Goal: Contribute content: Add original content to the website for others to see

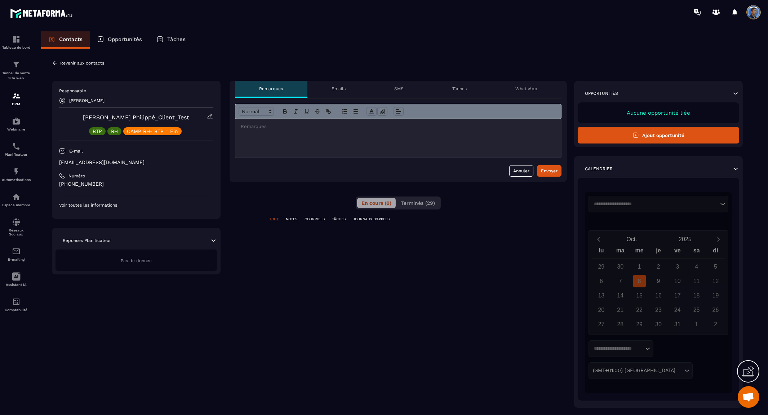
click at [54, 62] on icon at bounding box center [55, 63] width 4 height 4
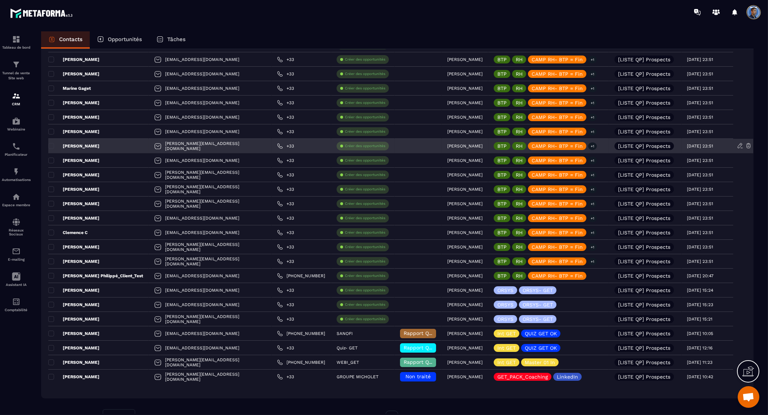
scroll to position [1133, 0]
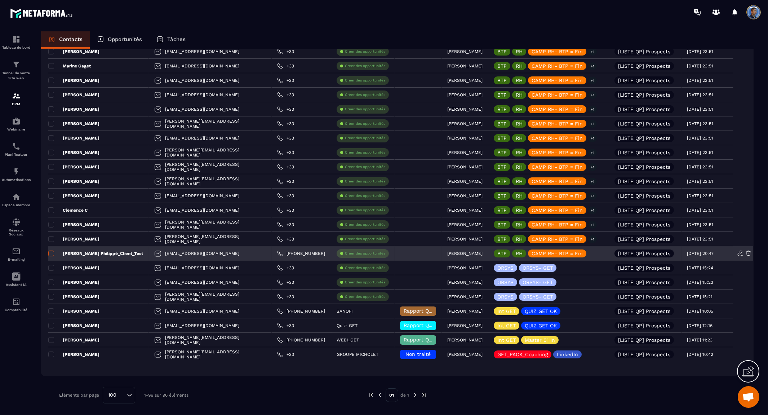
click at [51, 252] on span at bounding box center [51, 253] width 6 height 6
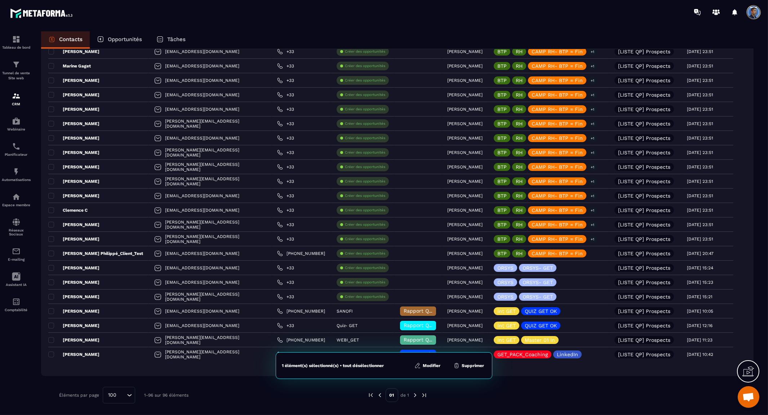
click at [429, 365] on button "Modifier" at bounding box center [427, 365] width 30 height 7
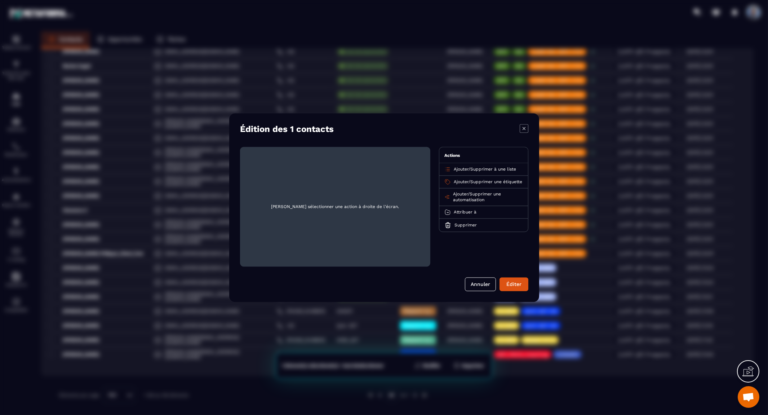
click at [465, 214] on span "Attribuer à" at bounding box center [465, 211] width 23 height 5
click at [469, 243] on p "[PERSON_NAME]" at bounding box center [483, 239] width 63 height 7
click at [517, 283] on button "Éditer" at bounding box center [513, 284] width 29 height 14
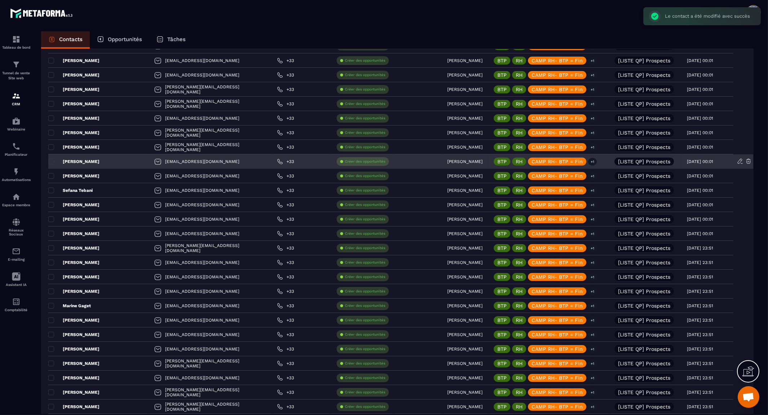
scroll to position [893, 0]
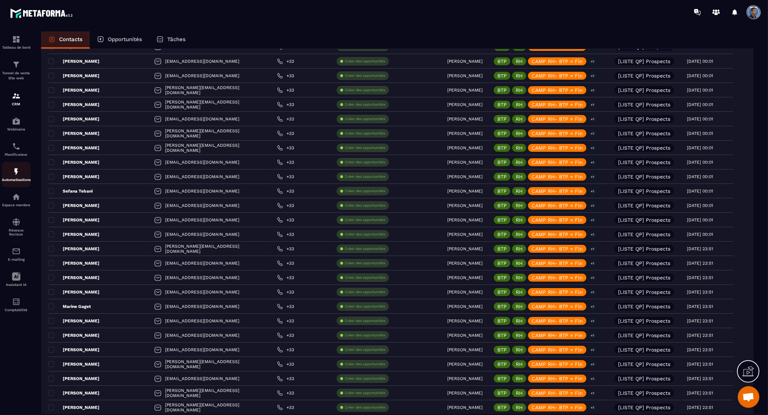
click at [14, 175] on img at bounding box center [16, 171] width 9 height 9
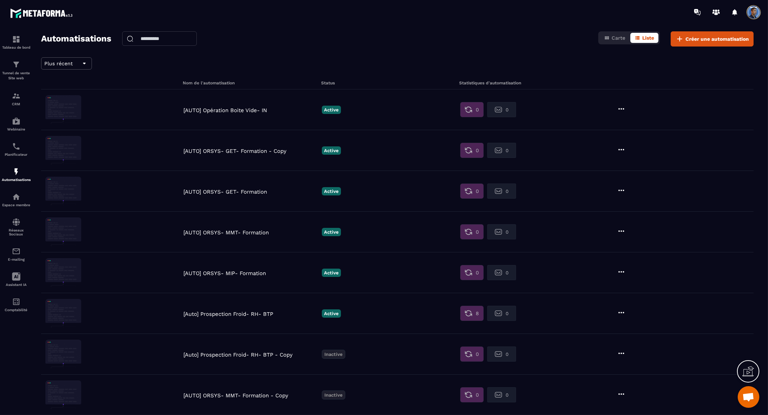
click at [226, 111] on p "[AUTO] Opération Boite Vide- IN" at bounding box center [250, 110] width 135 height 6
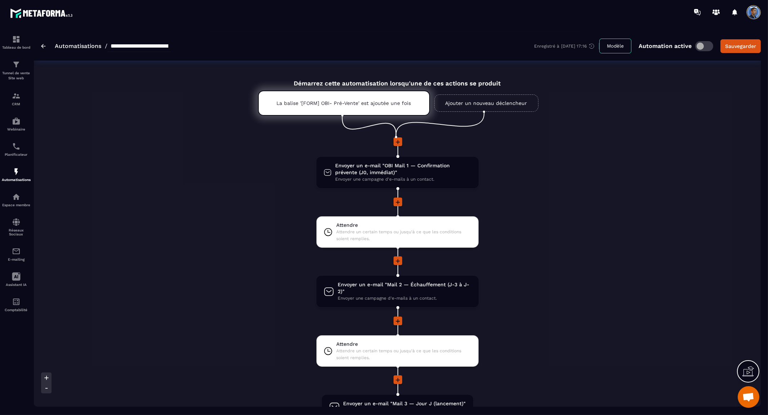
scroll to position [0, 21]
drag, startPoint x: 162, startPoint y: 45, endPoint x: 214, endPoint y: 50, distance: 52.2
click at [214, 50] on div "**********" at bounding box center [397, 45] width 727 height 29
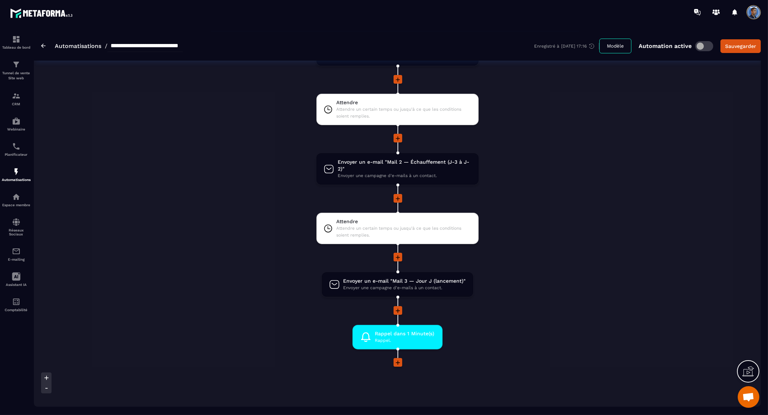
scroll to position [0, 0]
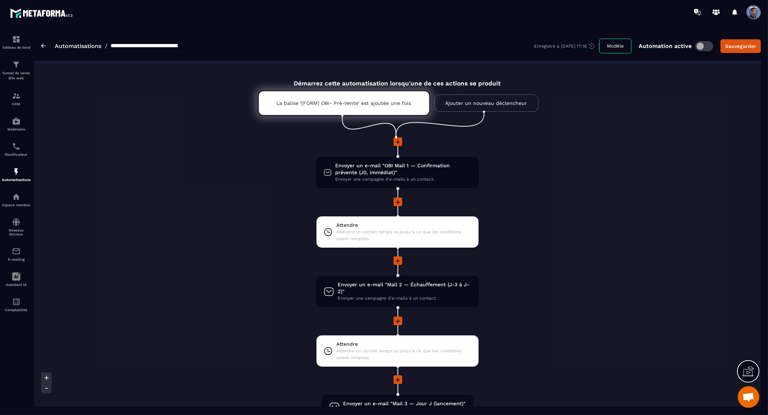
click at [133, 45] on input "**********" at bounding box center [144, 46] width 75 height 12
drag, startPoint x: 133, startPoint y: 45, endPoint x: 164, endPoint y: 48, distance: 31.2
click at [164, 48] on input "**********" at bounding box center [144, 46] width 75 height 12
type input "**********"
click at [738, 45] on div "Sauvegarder" at bounding box center [740, 46] width 31 height 7
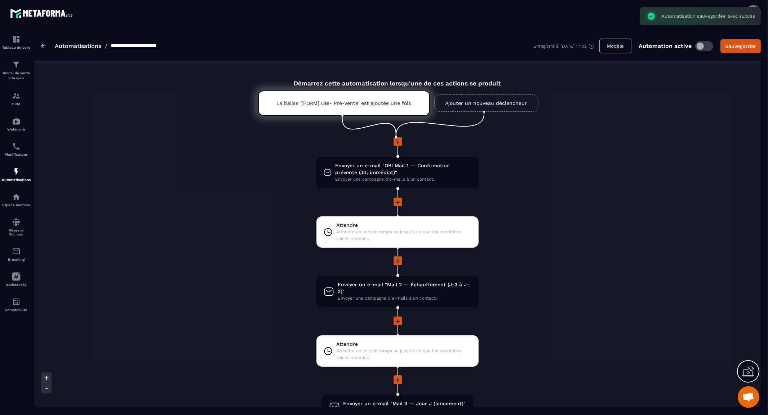
click at [43, 46] on img at bounding box center [43, 46] width 5 height 4
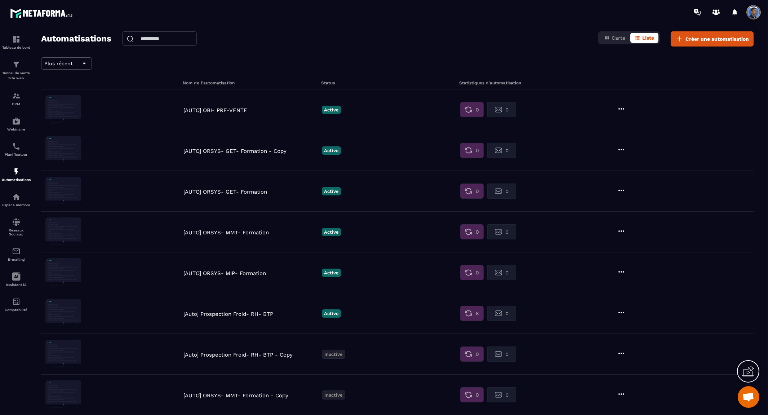
click at [230, 107] on p "[AUTO] OBI- PRE-VENTE" at bounding box center [250, 110] width 135 height 6
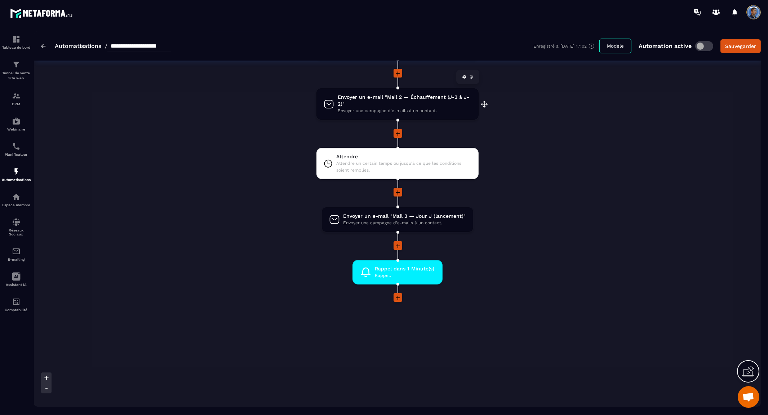
scroll to position [192, 0]
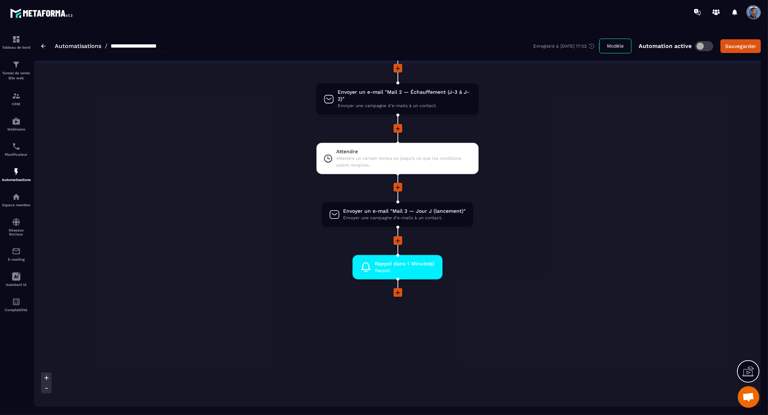
click at [397, 290] on icon at bounding box center [397, 292] width 7 height 7
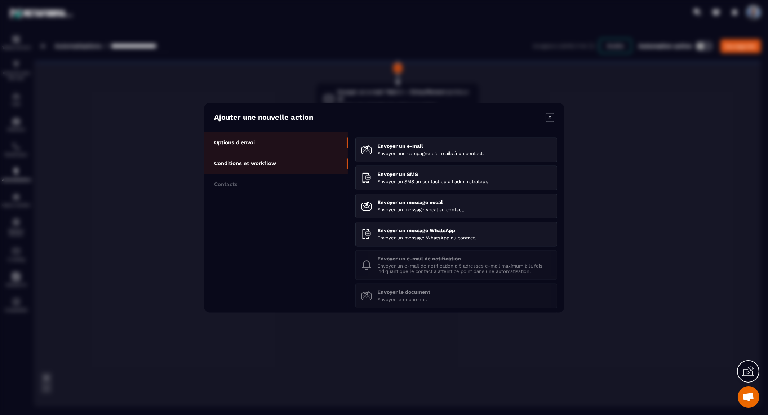
click at [258, 166] on p "Conditions et workflow" at bounding box center [245, 163] width 62 height 6
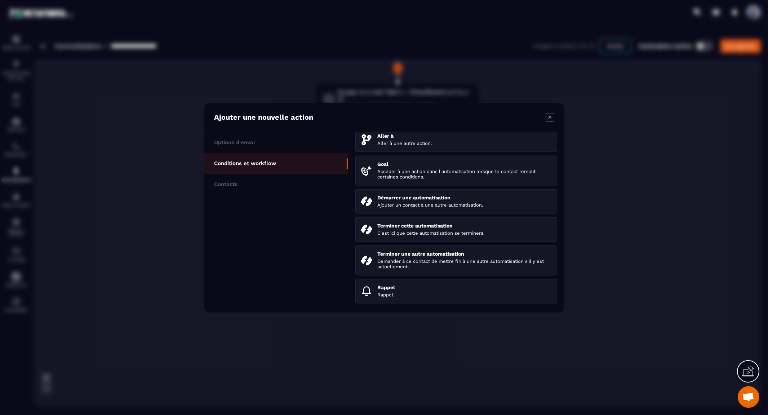
scroll to position [82, 0]
click at [234, 183] on p "Contacts" at bounding box center [225, 184] width 23 height 6
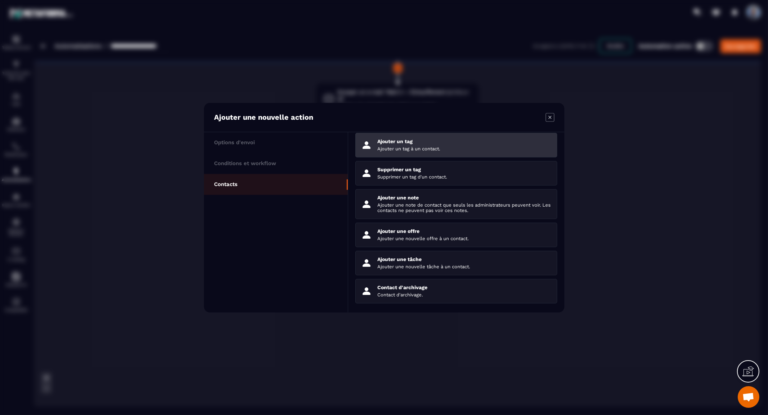
click at [450, 141] on div "Ajouter un tag Ajouter un tag à un contact." at bounding box center [464, 144] width 174 height 13
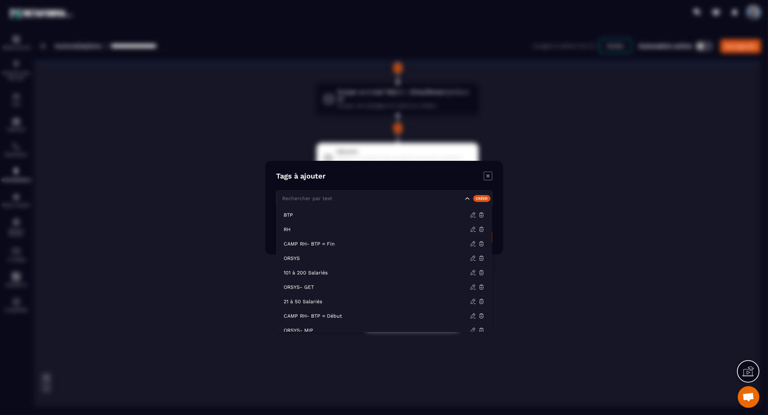
click at [391, 197] on input "Search for option" at bounding box center [372, 198] width 182 height 8
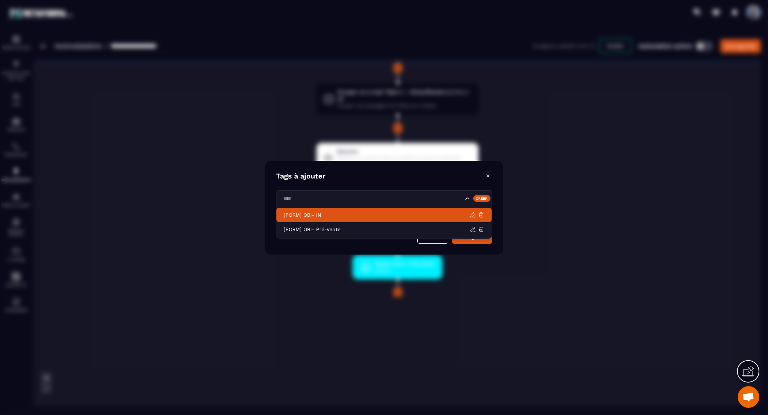
click at [326, 213] on p "[FORM] OBI- IN" at bounding box center [377, 214] width 186 height 7
type input "****"
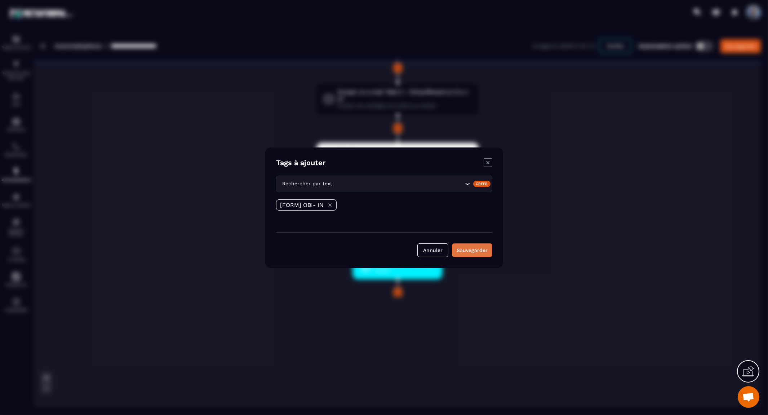
click at [469, 249] on button "Sauvegarder" at bounding box center [472, 250] width 40 height 14
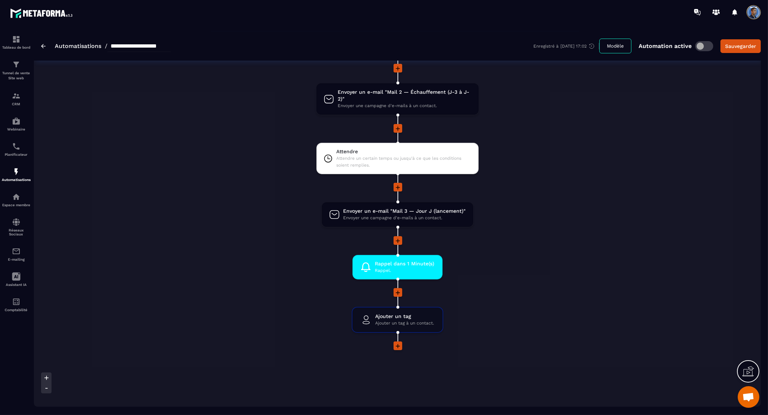
click at [398, 344] on icon at bounding box center [397, 345] width 7 height 7
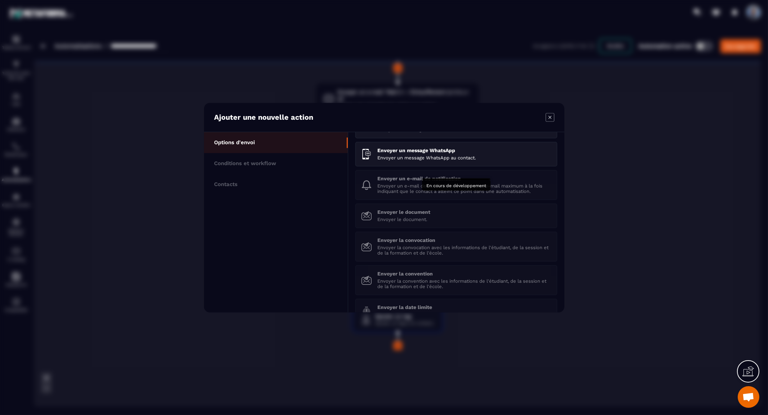
scroll to position [105, 0]
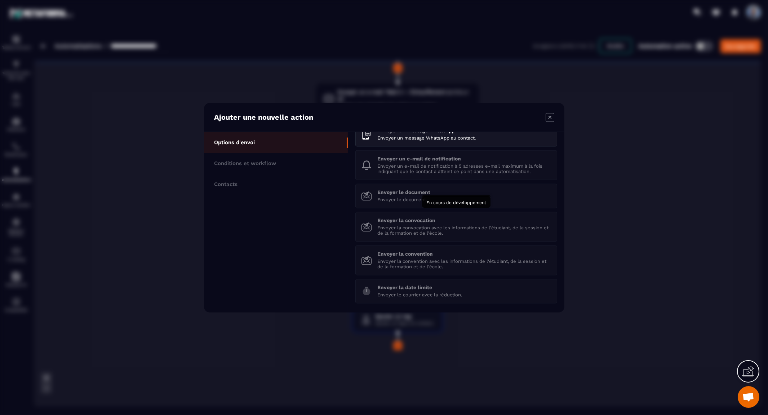
click at [424, 228] on p "Envoyer la convocation avec les informations de l'étudiant, de la session et de…" at bounding box center [464, 230] width 174 height 11
click at [438, 266] on p "Envoyer la convention avec les informations de l'étudiant, de la session et de …" at bounding box center [464, 263] width 174 height 11
click at [248, 162] on p "Conditions et workflow" at bounding box center [245, 163] width 62 height 6
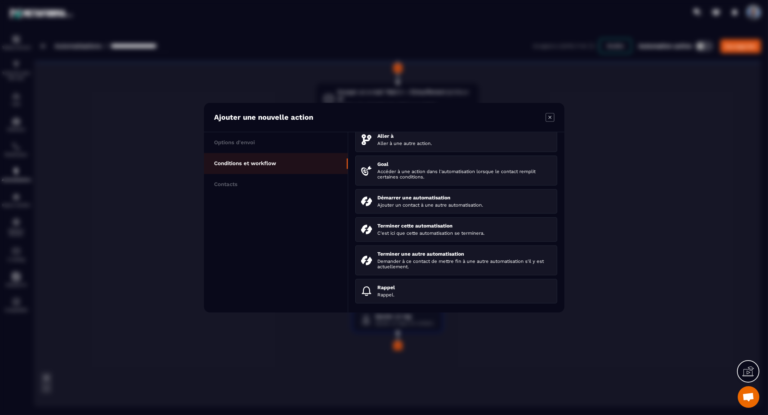
scroll to position [82, 0]
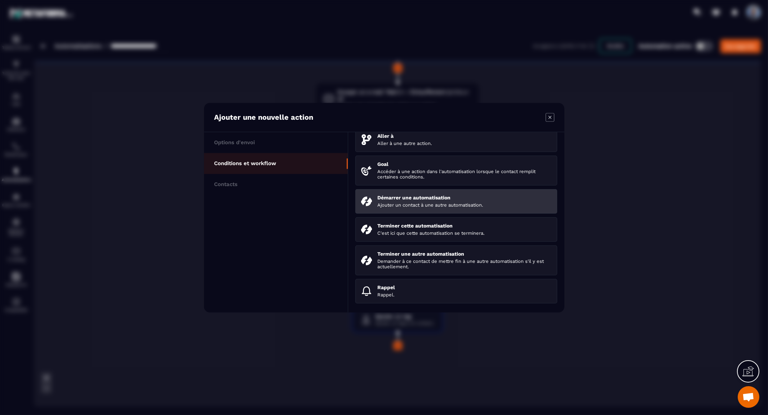
click at [405, 198] on p "Démarrer une automatisation" at bounding box center [464, 198] width 174 height 6
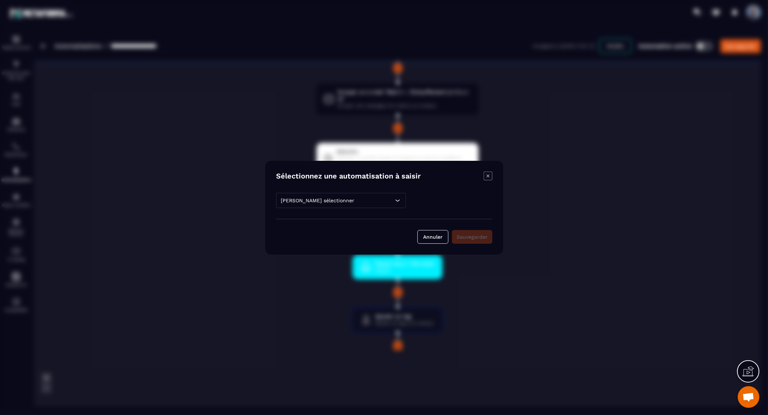
click at [400, 198] on icon "Modal window" at bounding box center [397, 200] width 7 height 7
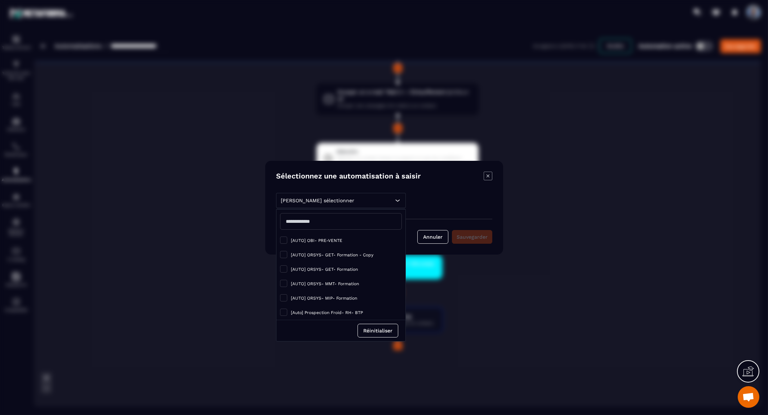
click at [400, 199] on icon "Modal window" at bounding box center [397, 200] width 7 height 7
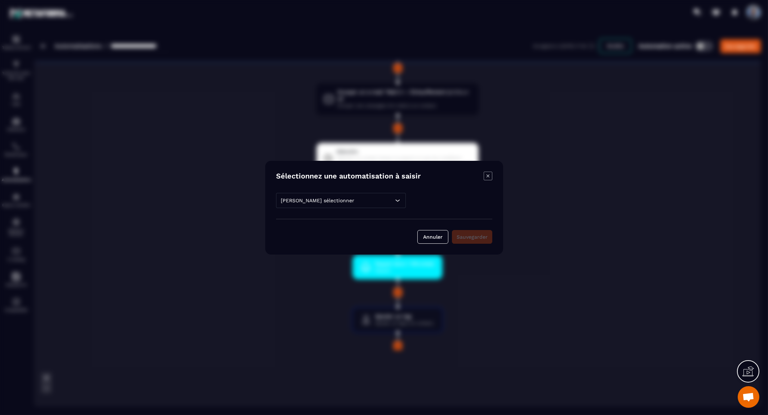
click at [574, 200] on div "Modal window" at bounding box center [384, 207] width 768 height 415
click at [432, 233] on button "Annuler" at bounding box center [432, 237] width 31 height 14
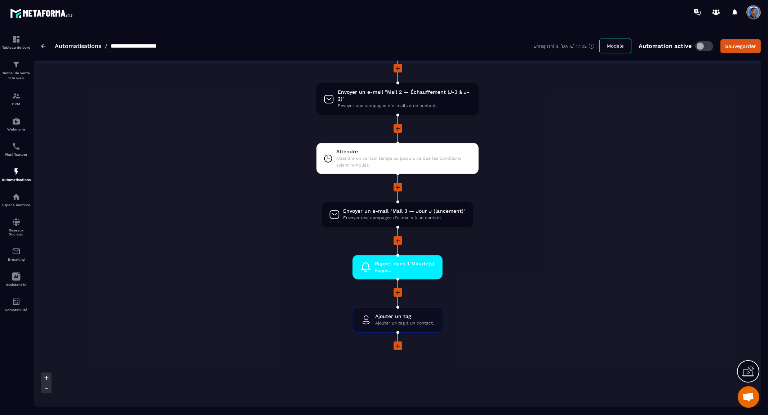
click at [611, 229] on div "Démarrez cette automatisation lorsqu'une de ces actions se produit La balise '[…" at bounding box center [397, 170] width 727 height 583
click at [42, 44] on img at bounding box center [43, 46] width 5 height 4
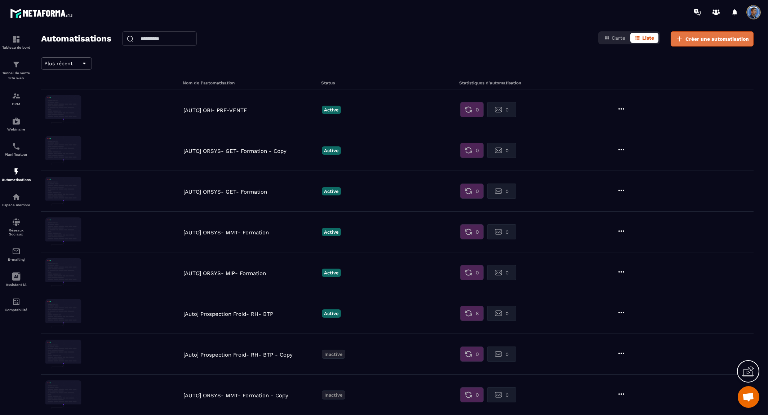
click at [715, 40] on span "Créer une automatisation" at bounding box center [716, 38] width 63 height 7
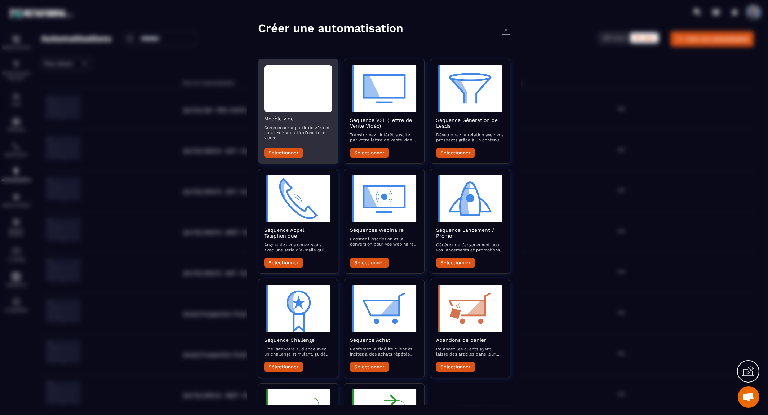
click at [286, 82] on div "Modal window" at bounding box center [298, 88] width 68 height 47
click at [293, 90] on div "Modal window" at bounding box center [298, 88] width 68 height 47
click at [289, 150] on button "Sélectionner" at bounding box center [283, 153] width 39 height 10
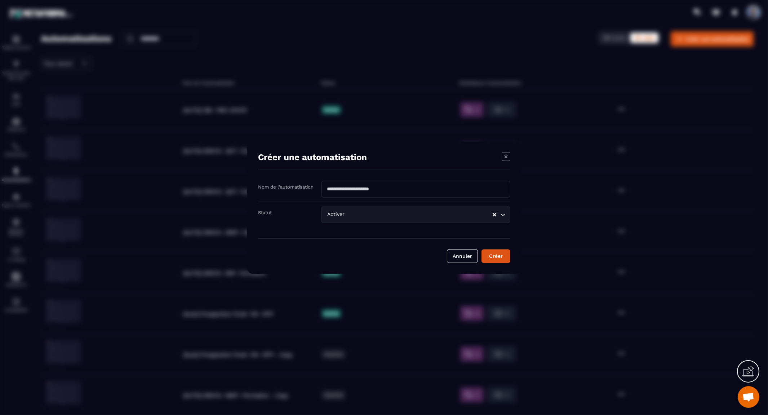
click at [398, 181] on input "Modal window" at bounding box center [415, 188] width 189 height 17
click at [397, 190] on input "Modal window" at bounding box center [415, 188] width 189 height 17
type input "**********"
click at [495, 256] on button "Créer" at bounding box center [495, 256] width 29 height 14
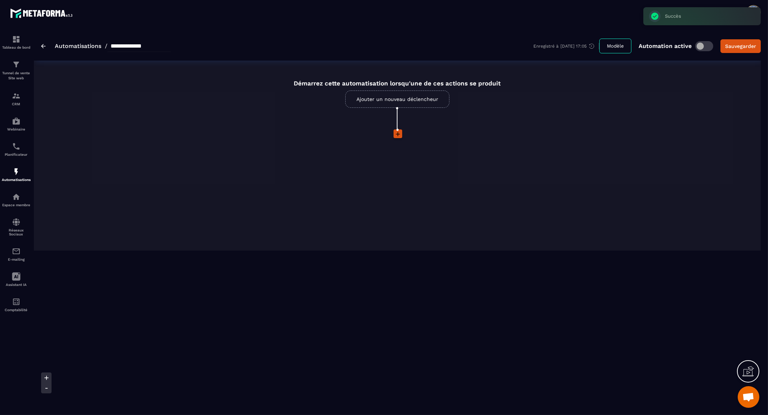
click at [409, 99] on link "Ajouter un nouveau déclencheur" at bounding box center [397, 98] width 104 height 17
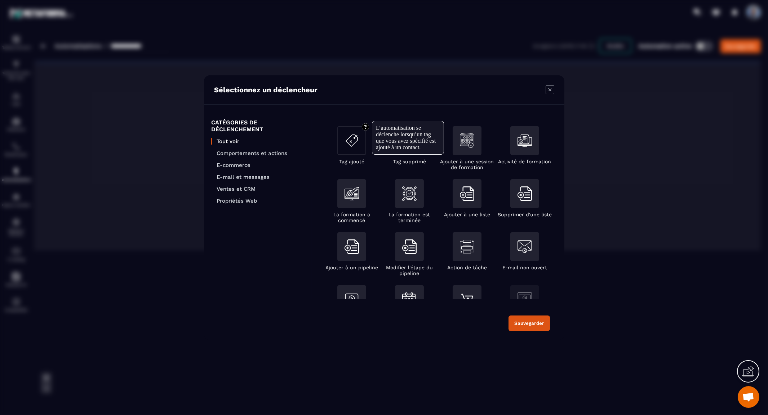
click at [348, 138] on img "Modal window" at bounding box center [351, 140] width 14 height 14
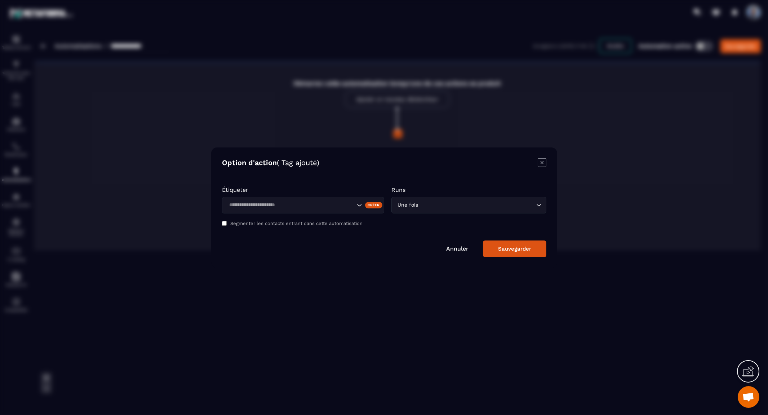
click at [338, 206] on input "Search for option" at bounding box center [291, 205] width 128 height 8
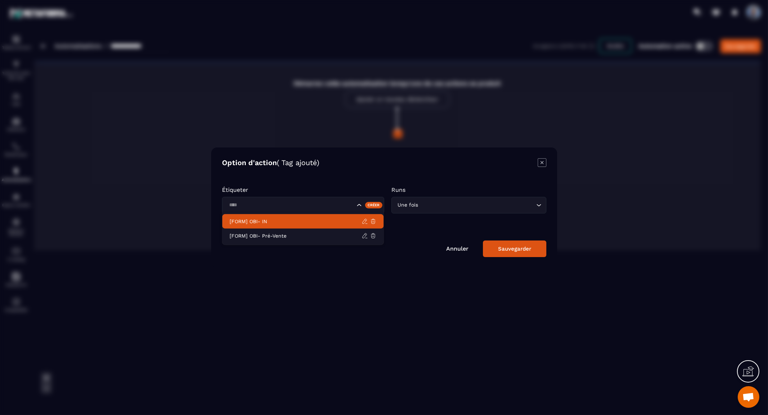
click at [274, 217] on li "[FORM] OBI- IN" at bounding box center [302, 221] width 161 height 14
type input "****"
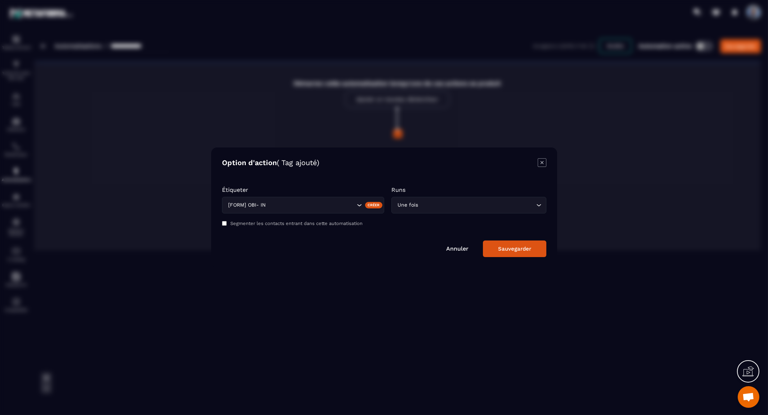
click at [532, 251] on button "Sauvegarder" at bounding box center [514, 248] width 63 height 17
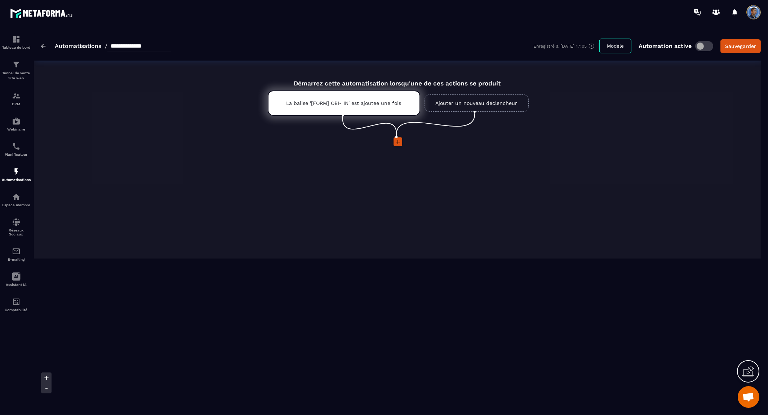
click at [398, 141] on icon at bounding box center [397, 141] width 7 height 7
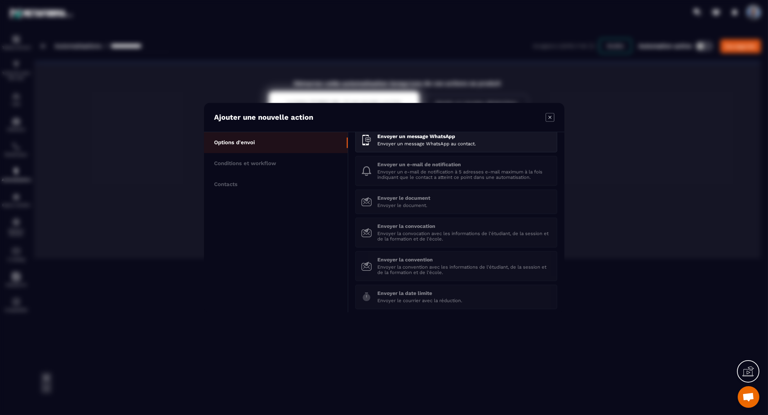
scroll to position [105, 0]
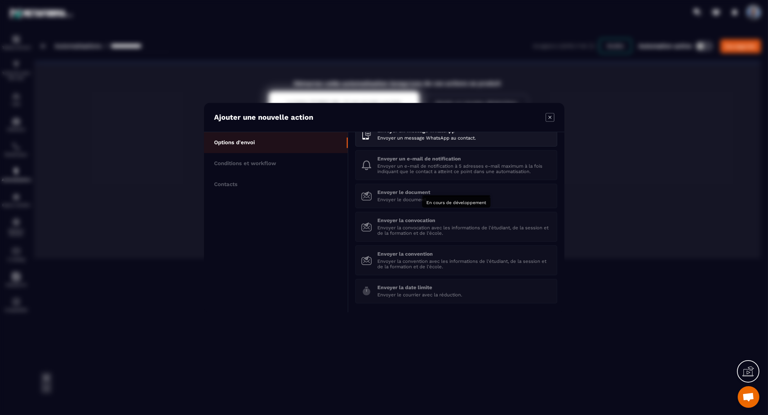
click at [415, 225] on p "Envoyer la convocation avec les informations de l'étudiant, de la session et de…" at bounding box center [464, 230] width 174 height 11
click at [254, 164] on p "Conditions et workflow" at bounding box center [245, 163] width 62 height 6
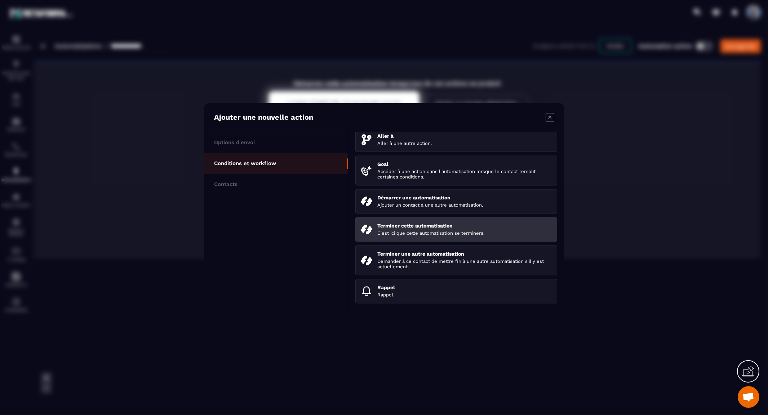
scroll to position [82, 0]
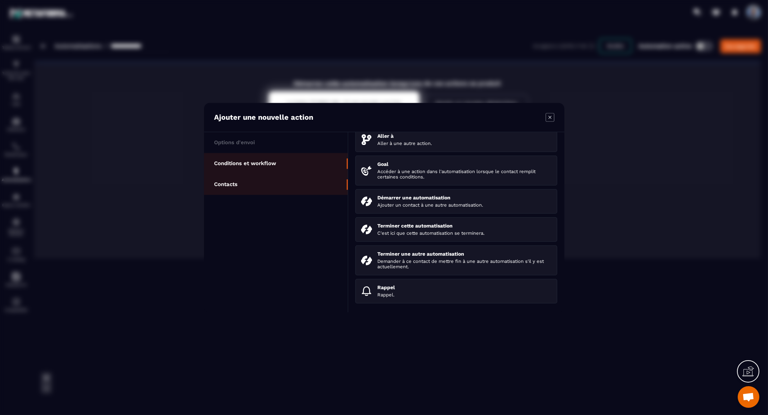
click at [244, 183] on li "Contacts" at bounding box center [276, 184] width 144 height 21
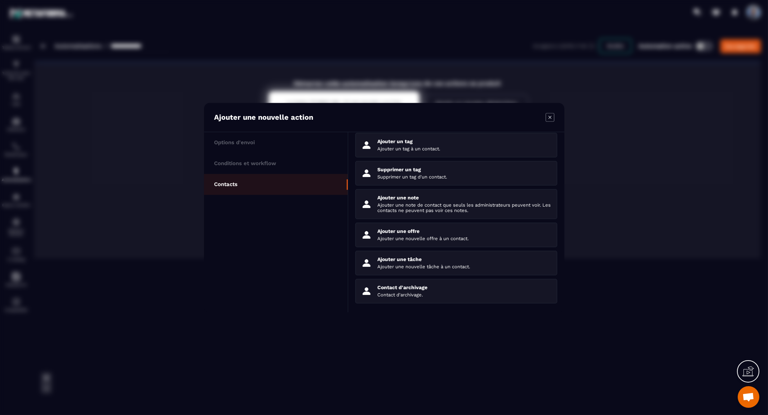
scroll to position [65, 0]
click at [548, 118] on icon "Modal window" at bounding box center [549, 117] width 9 height 9
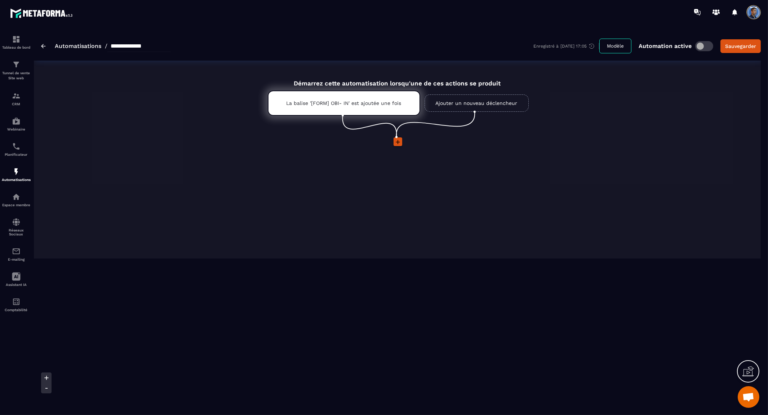
click at [604, 128] on div "Démarrez cette automatisation lorsqu'une de ces actions se produit La balise '[…" at bounding box center [397, 164] width 727 height 187
drag, startPoint x: 317, startPoint y: 234, endPoint x: 313, endPoint y: 231, distance: 4.9
click at [317, 233] on div "Démarrez cette automatisation lorsqu'une de ces actions se produit La balise '[…" at bounding box center [397, 164] width 727 height 187
click at [15, 72] on p "Tunnel de vente Site web" at bounding box center [16, 76] width 29 height 10
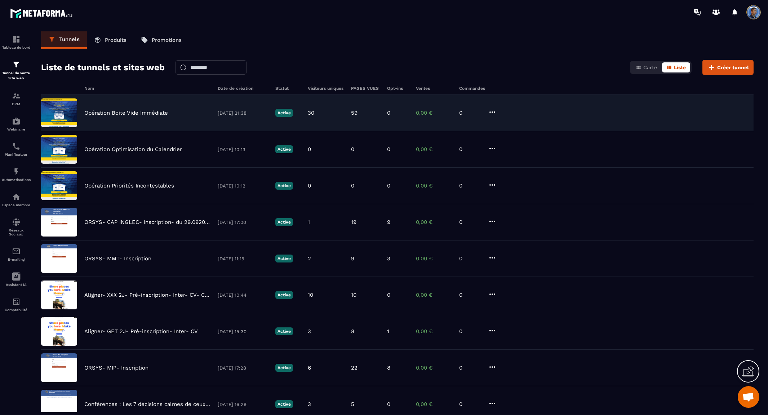
click at [112, 110] on p "Opération Boite Vide Immédiate" at bounding box center [126, 113] width 84 height 6
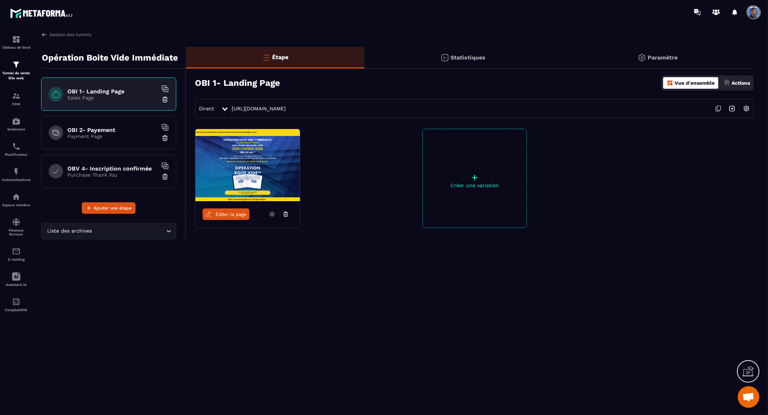
click at [747, 107] on img at bounding box center [746, 109] width 14 height 14
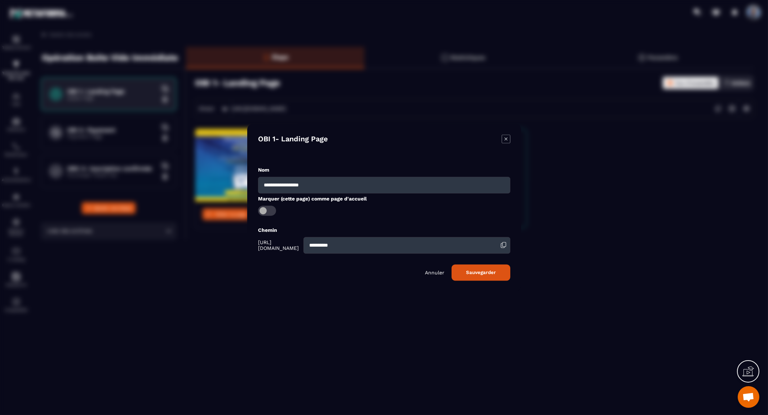
click at [507, 141] on icon "Modal window" at bounding box center [505, 138] width 9 height 9
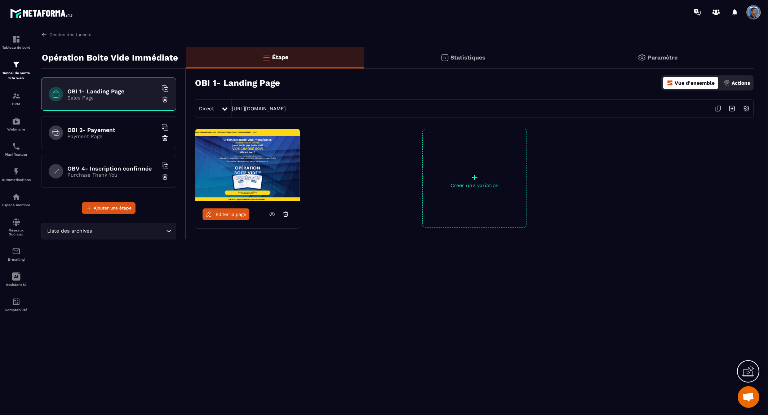
click at [741, 81] on p "Actions" at bounding box center [740, 83] width 18 height 6
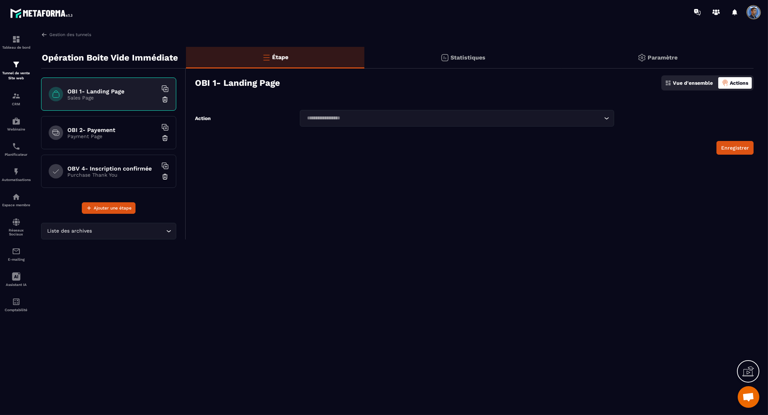
click at [433, 119] on input "Search for option" at bounding box center [453, 118] width 298 height 8
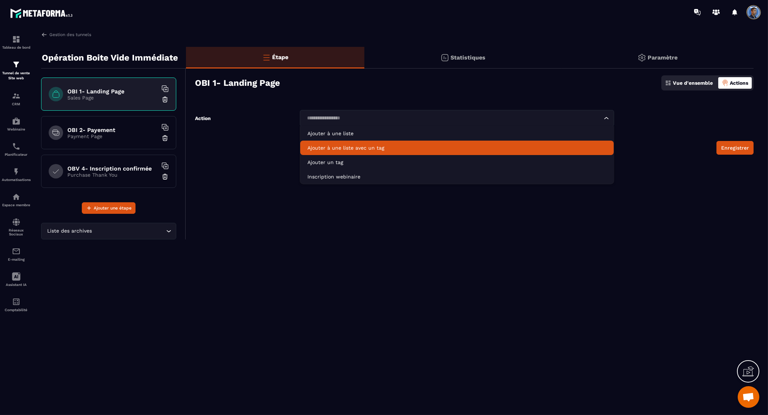
click at [260, 154] on div "Enregistrer" at bounding box center [474, 148] width 558 height 14
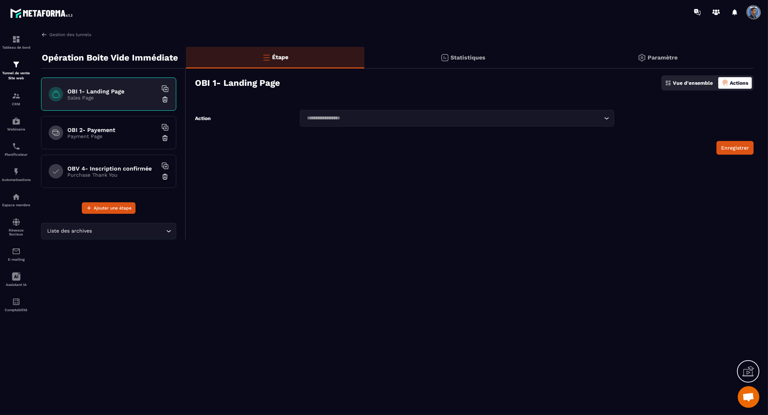
click at [114, 126] on div "OBI 2- Payement Payment Page" at bounding box center [108, 132] width 135 height 33
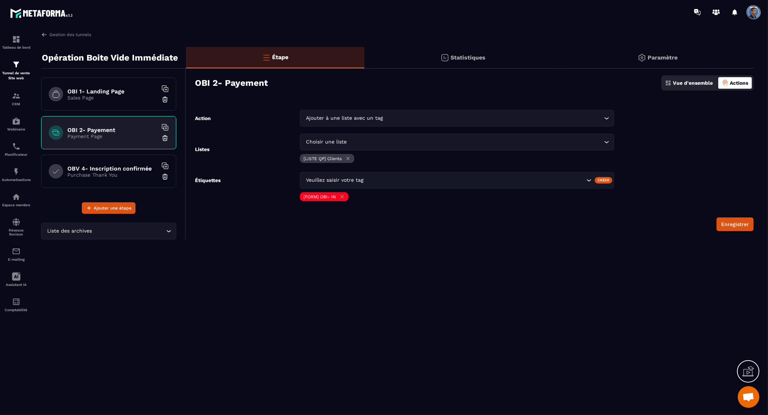
click at [342, 197] on icon at bounding box center [341, 196] width 5 height 5
click at [365, 181] on input "Search for option" at bounding box center [474, 180] width 219 height 8
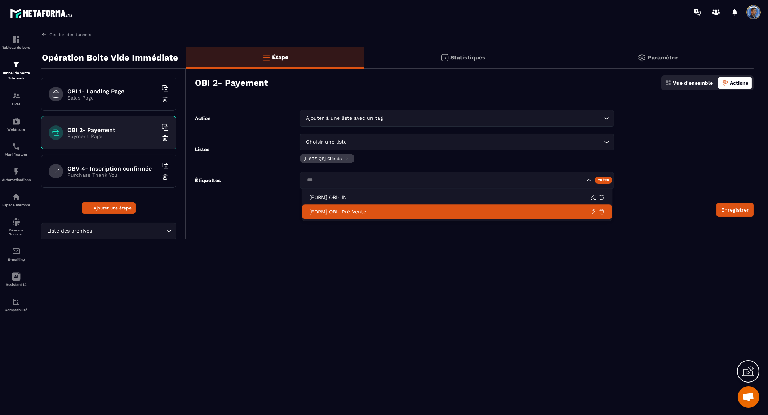
click at [357, 208] on p "[FORM] OBI- Pré-Vente" at bounding box center [449, 211] width 281 height 7
type input "***"
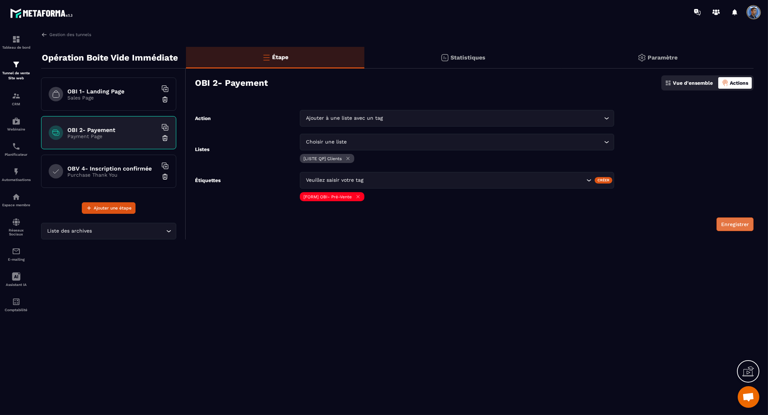
click at [733, 226] on button "Enregistrer" at bounding box center [734, 224] width 37 height 14
click at [326, 258] on div "Gestion des tunnels Opération Boite Vide Immédiate OBI 1- Landing Page Sales Pa…" at bounding box center [397, 221] width 727 height 380
click at [116, 172] on p "Purchase Thank You" at bounding box center [112, 175] width 90 height 6
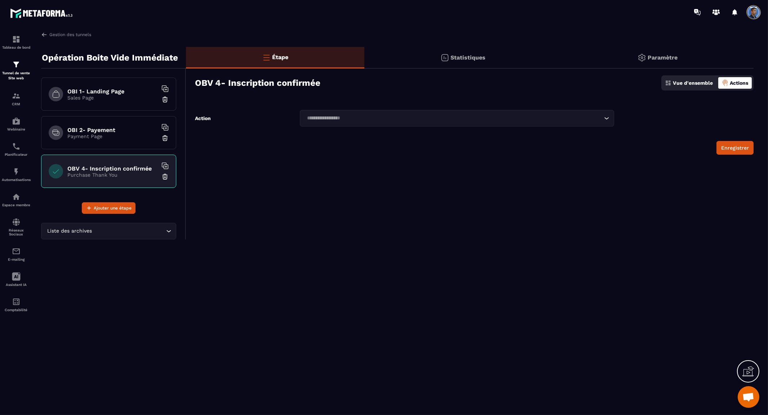
click at [109, 139] on div "OBI 2- Payement Payment Page" at bounding box center [108, 132] width 135 height 33
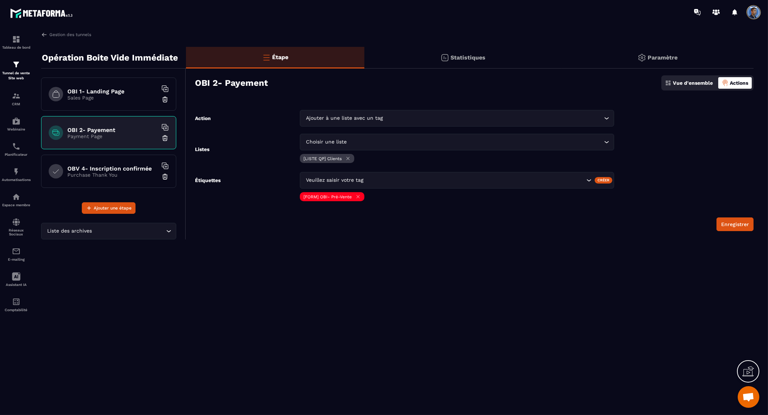
click at [608, 140] on icon "Search for option" at bounding box center [606, 141] width 7 height 7
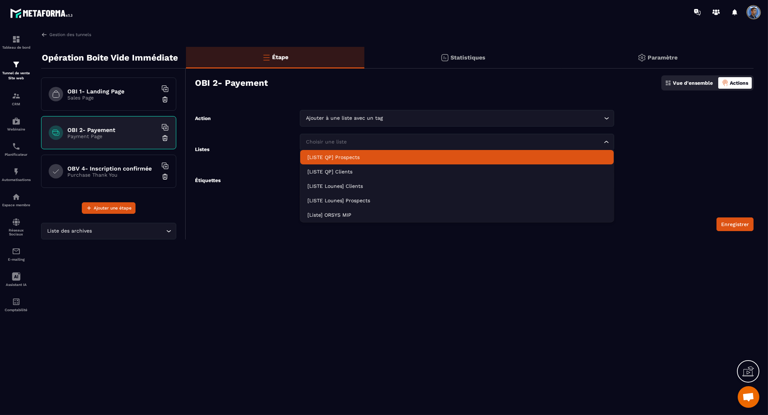
click at [694, 144] on form "Action Ajouter à une liste avec un tag Loading... Listes Choisir une liste Load…" at bounding box center [469, 170] width 567 height 121
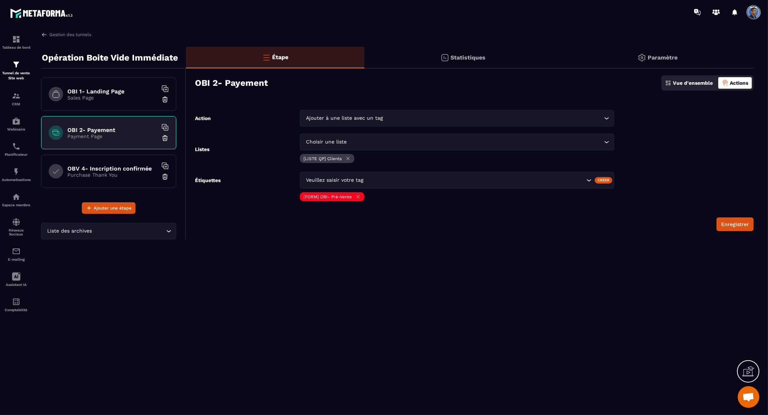
click at [607, 118] on icon "Search for option" at bounding box center [606, 118] width 7 height 7
click at [712, 147] on form "Action Ajouter à une liste avec un tag Loading... Ajouter à une liste Ajouter à…" at bounding box center [469, 170] width 567 height 121
click at [735, 226] on button "Enregistrer" at bounding box center [734, 224] width 37 height 14
click at [19, 174] on img at bounding box center [16, 171] width 9 height 9
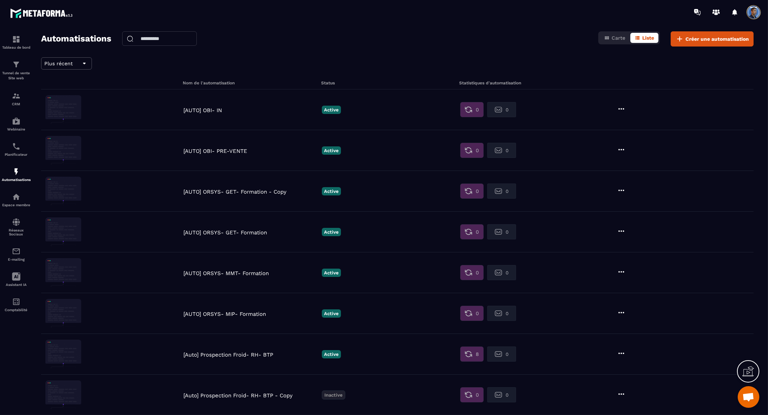
click at [232, 151] on p "[AUTO] OBI- PRE-VENTE" at bounding box center [250, 151] width 135 height 6
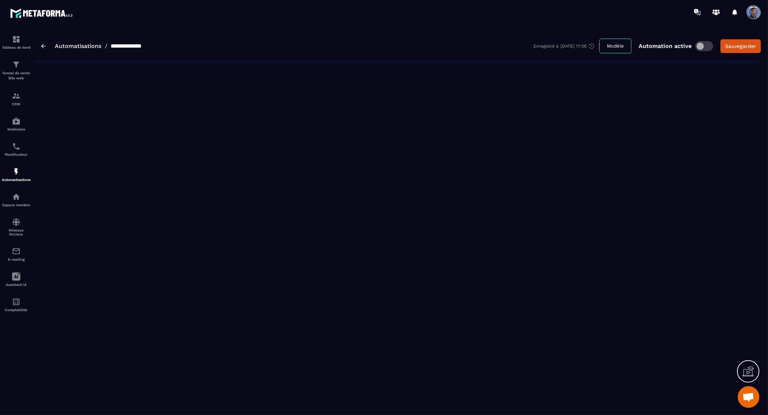
type input "**********"
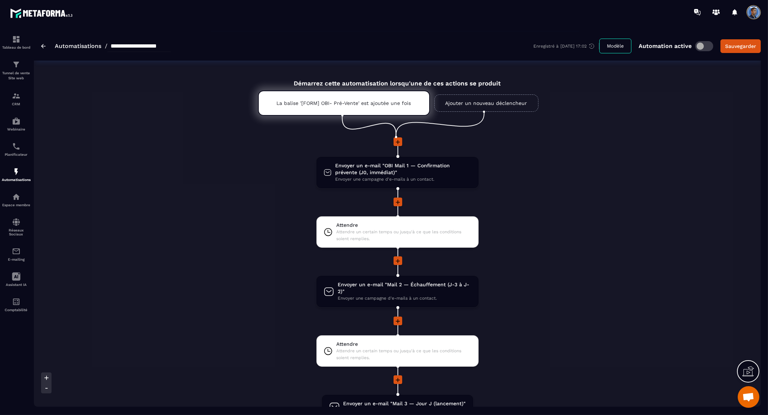
click at [395, 142] on icon at bounding box center [397, 141] width 7 height 7
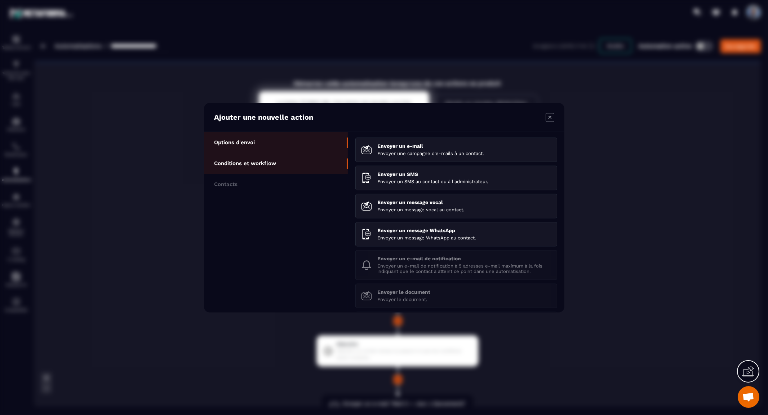
click at [253, 164] on p "Conditions et workflow" at bounding box center [245, 163] width 62 height 6
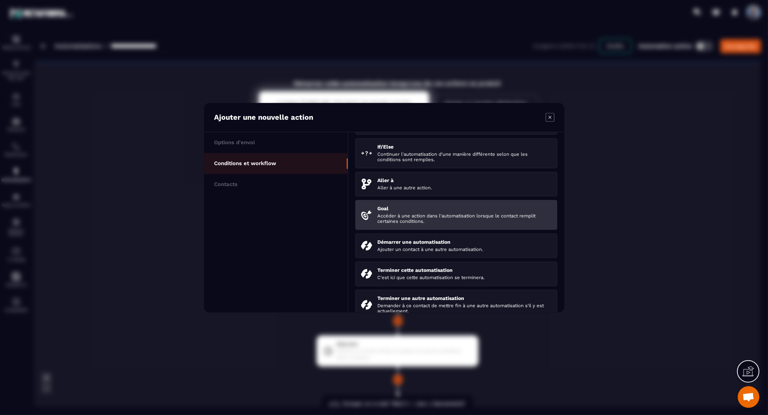
scroll to position [82, 0]
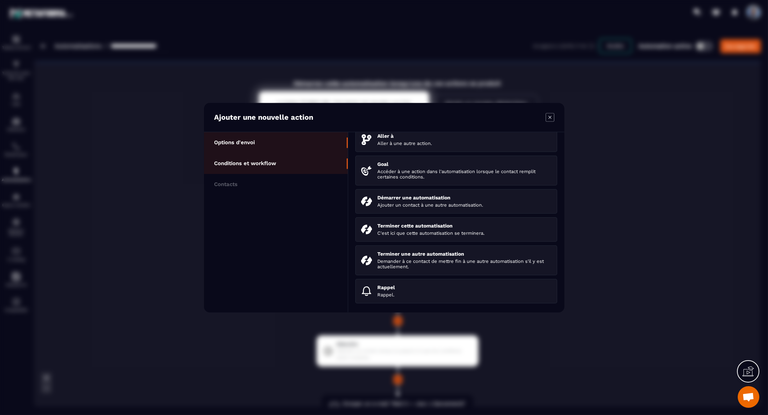
click at [248, 138] on li "Options d'envoi" at bounding box center [276, 142] width 144 height 21
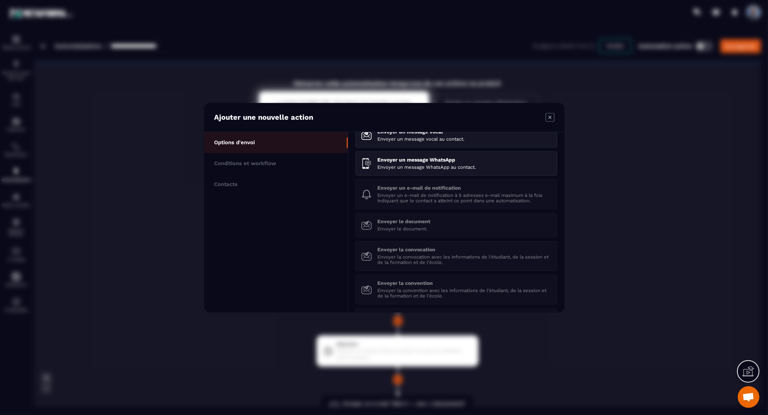
scroll to position [0, 0]
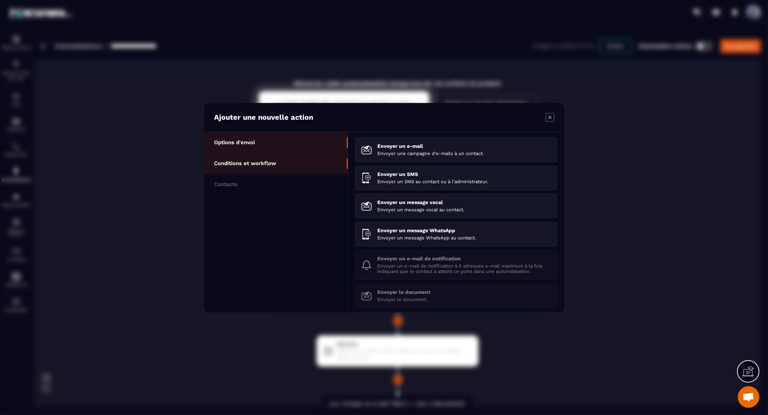
click at [248, 162] on p "Conditions et workflow" at bounding box center [245, 163] width 62 height 6
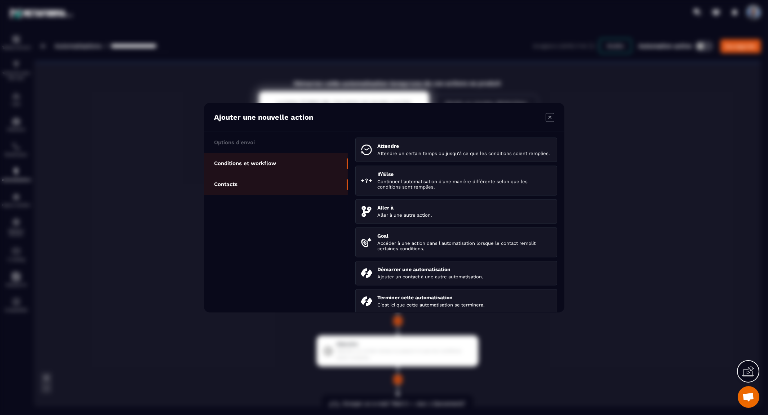
click at [232, 187] on p "Contacts" at bounding box center [225, 184] width 23 height 6
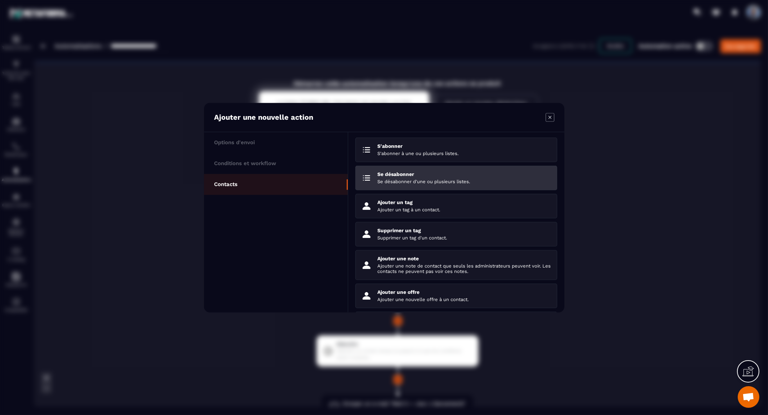
click at [512, 178] on div "Se désabonner Se désabonner d'une ou plusieurs listes." at bounding box center [464, 177] width 174 height 13
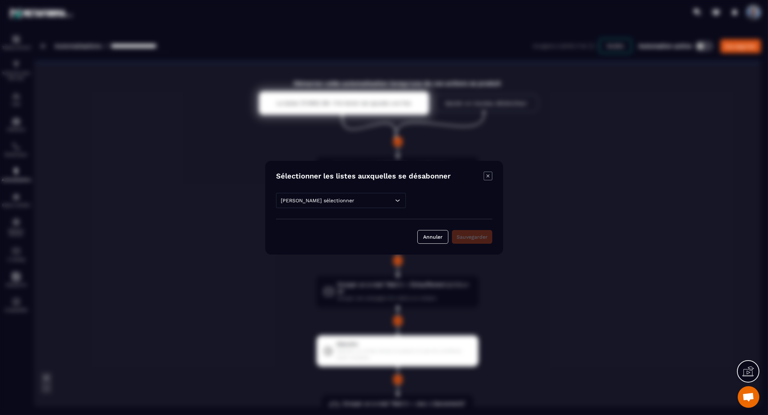
click at [397, 197] on icon "Modal window" at bounding box center [397, 200] width 7 height 7
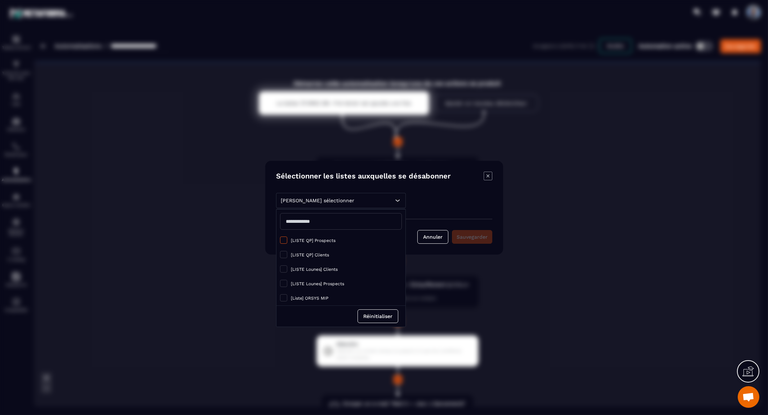
click at [280, 237] on span "Modal window" at bounding box center [283, 239] width 7 height 7
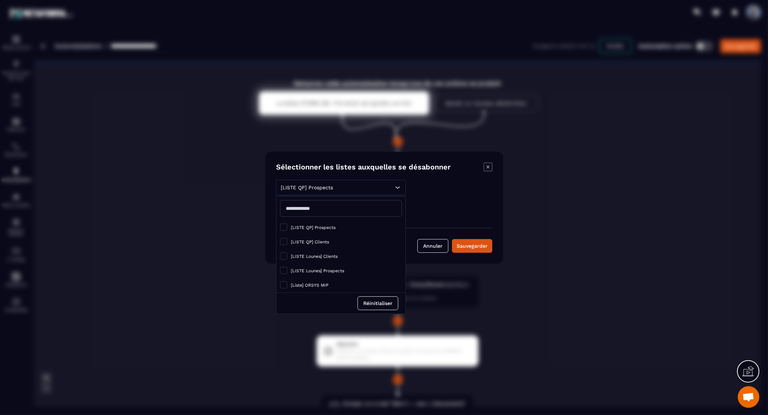
click at [429, 201] on div "[LISTE QP] Prospects [LISTE QP] Prospects [LISTE QP] Clients [LISTE Lounes] Cli…" at bounding box center [384, 216] width 216 height 73
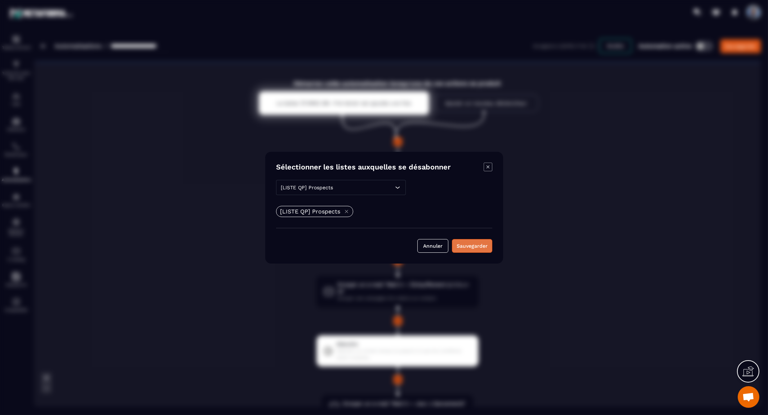
click at [470, 246] on div "Sauvegarder" at bounding box center [471, 245] width 31 height 7
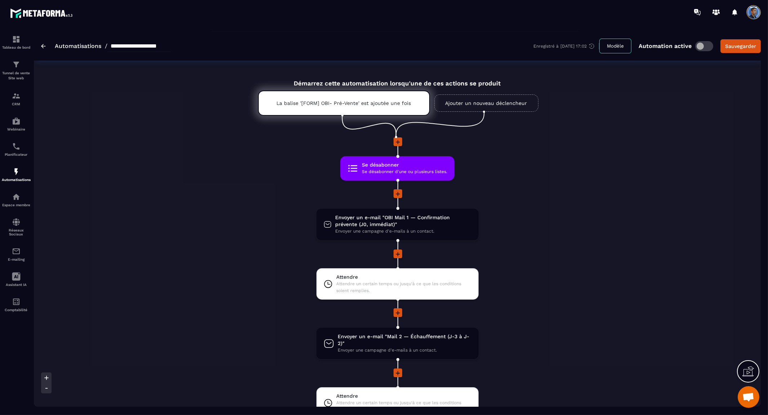
click at [397, 193] on icon at bounding box center [397, 193] width 7 height 7
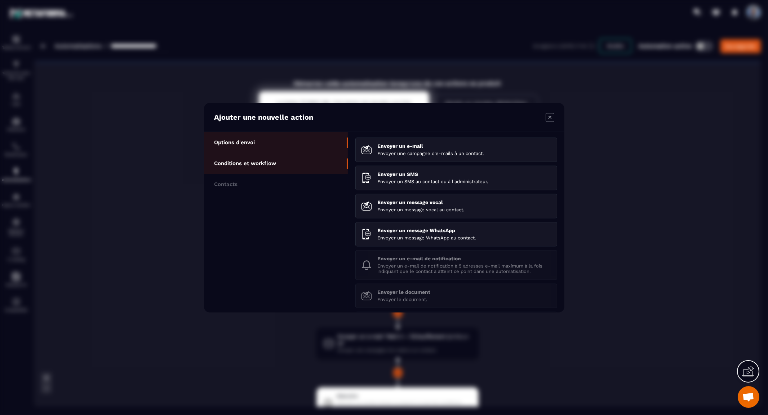
click at [272, 161] on p "Conditions et workflow" at bounding box center [245, 163] width 62 height 6
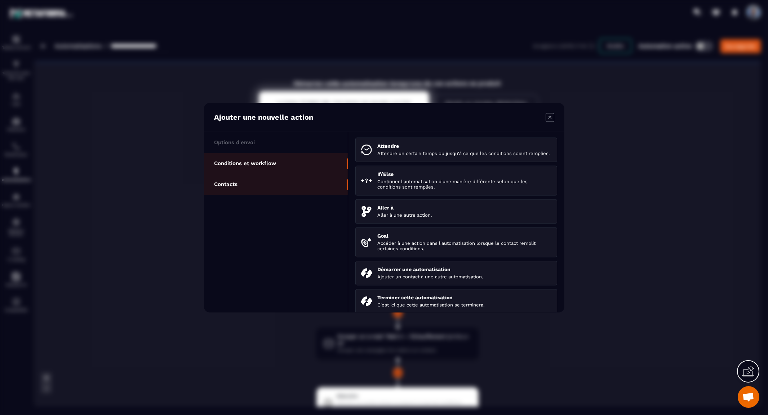
click at [243, 183] on li "Contacts" at bounding box center [276, 184] width 144 height 21
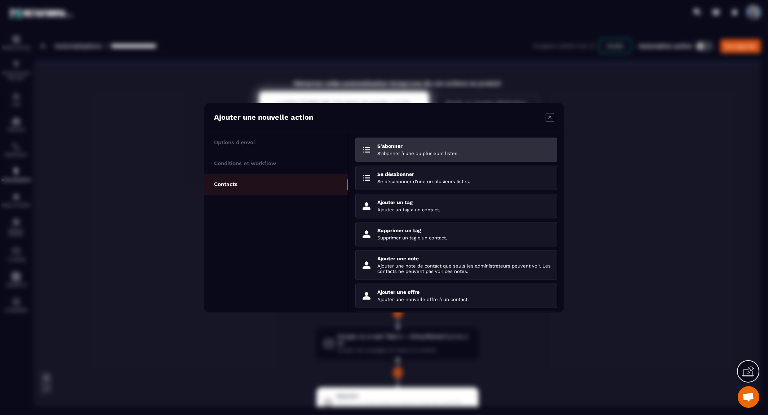
click at [420, 153] on p "S'abonner à une ou plusieurs listes." at bounding box center [464, 153] width 174 height 5
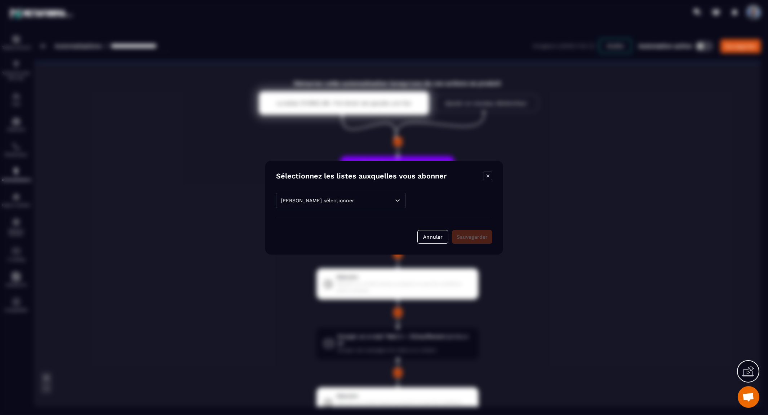
click at [399, 200] on icon "Modal window" at bounding box center [397, 200] width 4 height 2
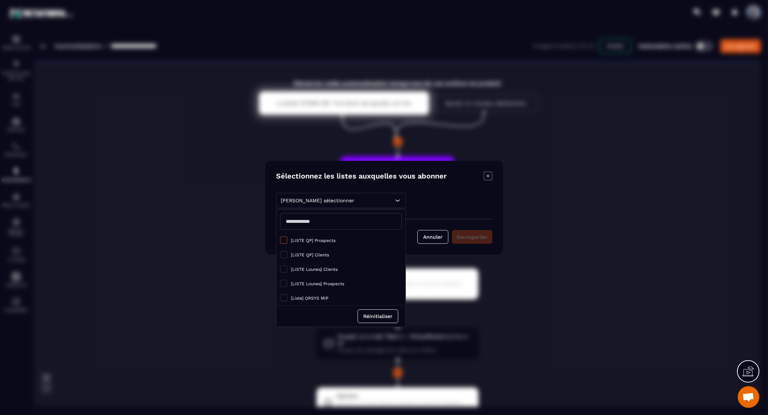
click at [321, 238] on span "[LISTE QP] Prospects" at bounding box center [313, 240] width 45 height 5
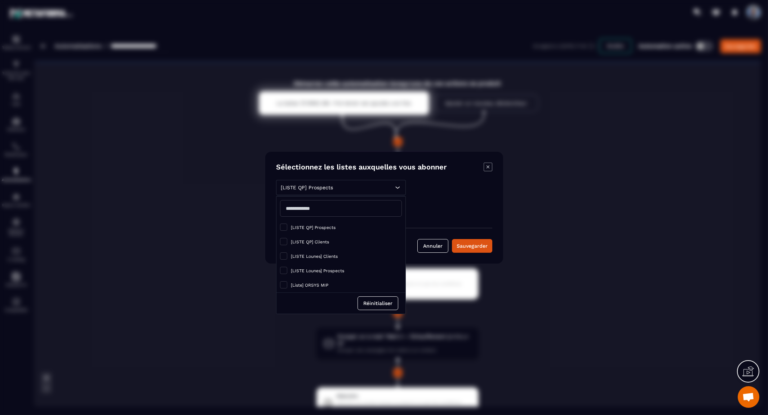
click at [447, 215] on div "[LISTE QP] Prospects" at bounding box center [384, 211] width 216 height 11
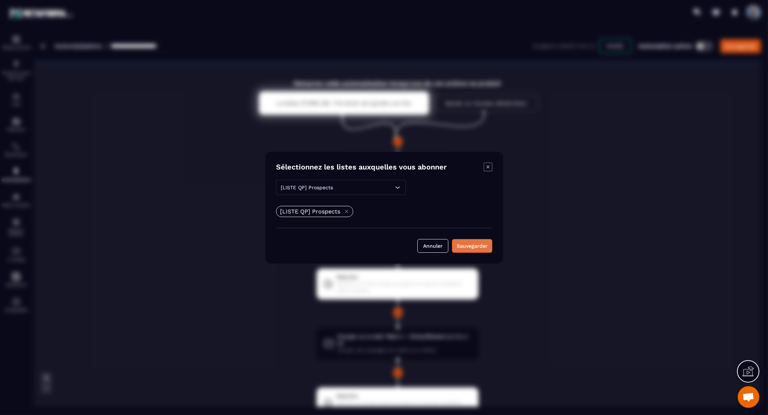
click at [474, 244] on div "Sauvegarder" at bounding box center [471, 245] width 31 height 7
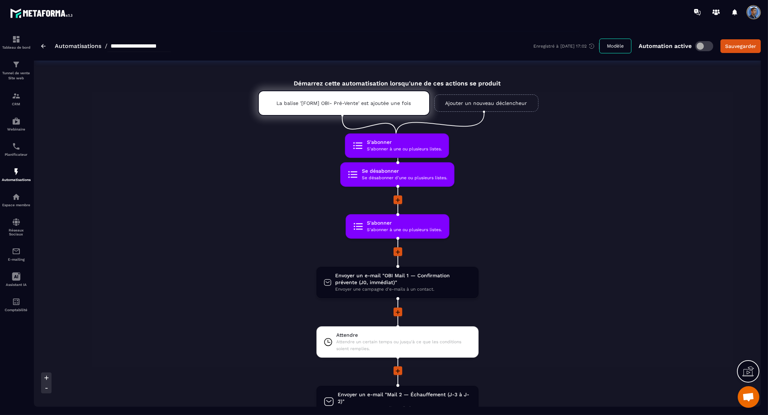
drag, startPoint x: 394, startPoint y: 220, endPoint x: 394, endPoint y: 146, distance: 74.6
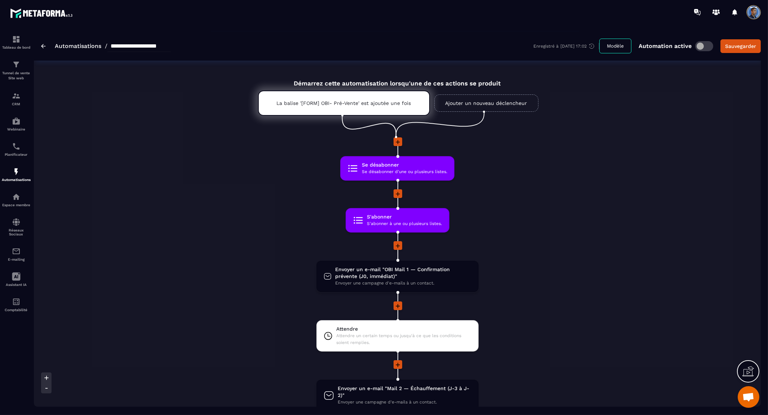
click at [573, 180] on div "Démarrez cette automatisation lorsqu'une de ces actions se produit La balise '[…" at bounding box center [397, 414] width 727 height 687
click at [197, 152] on div "Démarrez cette automatisation lorsqu'une de ces actions se produit La balise '[…" at bounding box center [397, 414] width 727 height 687
click at [14, 71] on p "Tunnel de vente Site web" at bounding box center [16, 76] width 29 height 10
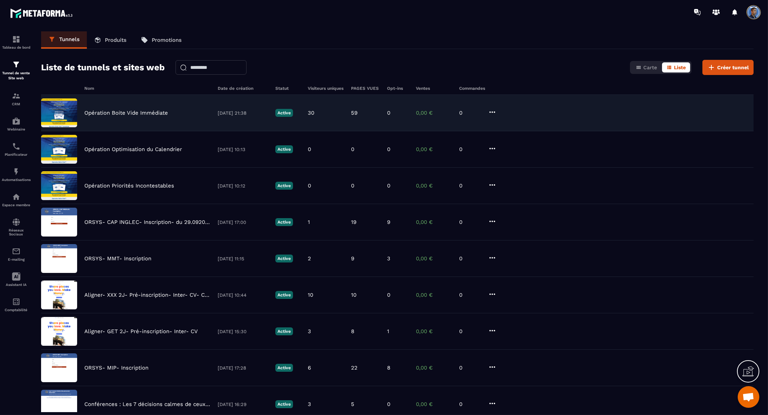
click at [117, 110] on p "Opération Boite Vide Immédiate" at bounding box center [126, 113] width 84 height 6
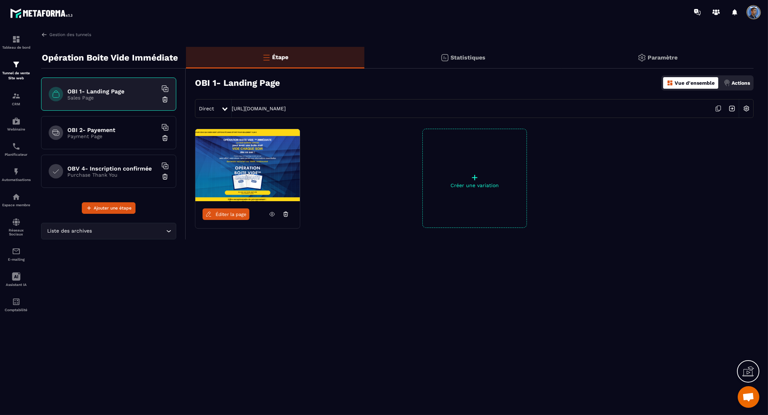
click at [121, 137] on p "Payment Page" at bounding box center [112, 136] width 90 height 6
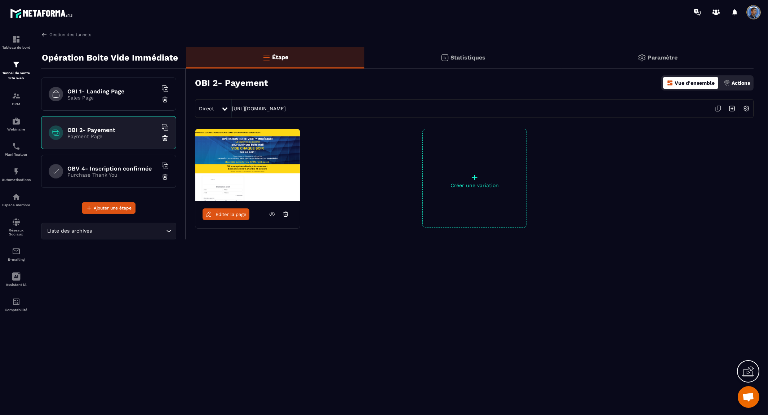
click at [115, 175] on p "Purchase Thank You" at bounding box center [112, 175] width 90 height 6
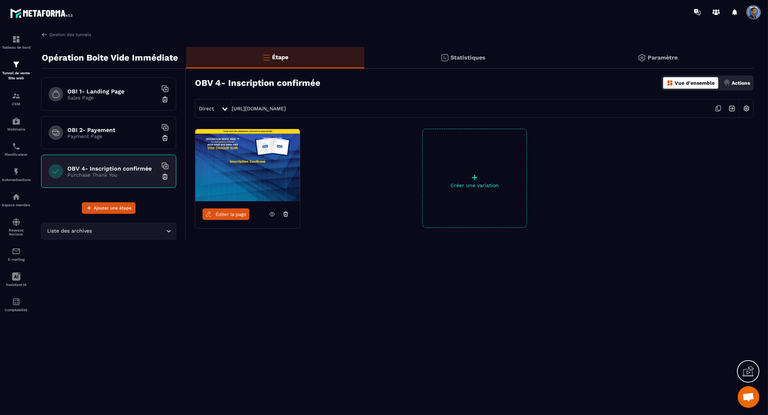
click at [398, 159] on div "Éditer la page + Créer une variation" at bounding box center [469, 196] width 567 height 135
drag, startPoint x: 342, startPoint y: 184, endPoint x: 338, endPoint y: 178, distance: 6.8
click at [342, 184] on div "Éditer la page + Créer une variation" at bounding box center [469, 196] width 567 height 135
click at [110, 166] on h6 "OBV 4- Inscription confirmée" at bounding box center [112, 168] width 90 height 7
click at [73, 155] on div "OBV 4- Inscription confirmée Purchase Thank You" at bounding box center [108, 171] width 135 height 33
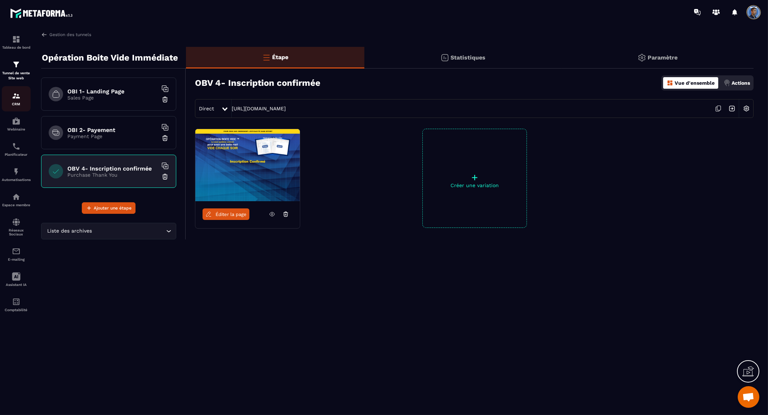
click at [17, 100] on img at bounding box center [16, 96] width 9 height 9
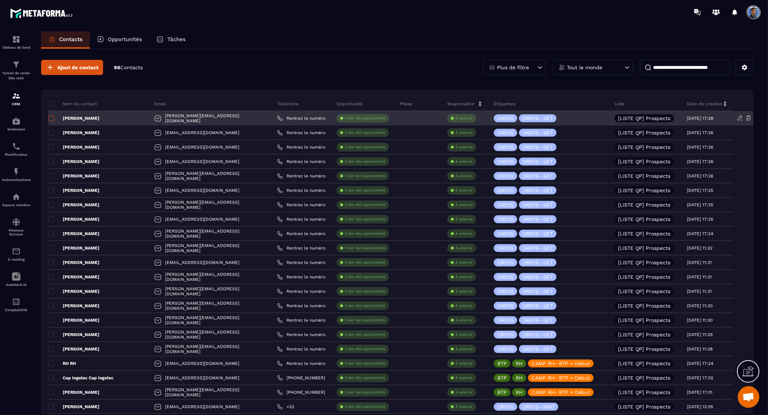
click at [53, 117] on span at bounding box center [51, 118] width 6 height 6
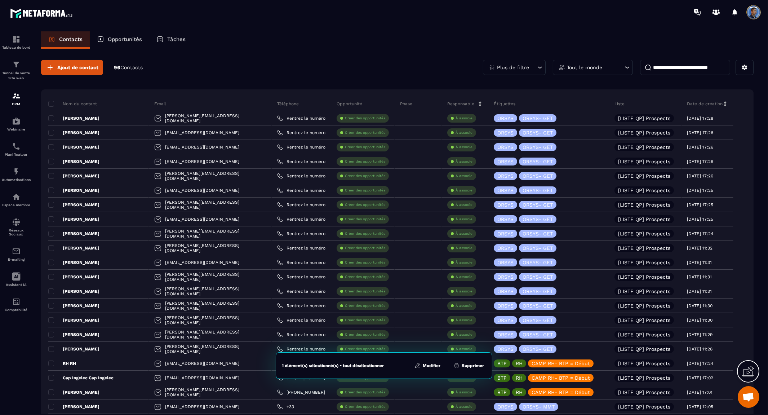
click at [429, 364] on button "Modifier" at bounding box center [427, 365] width 30 height 7
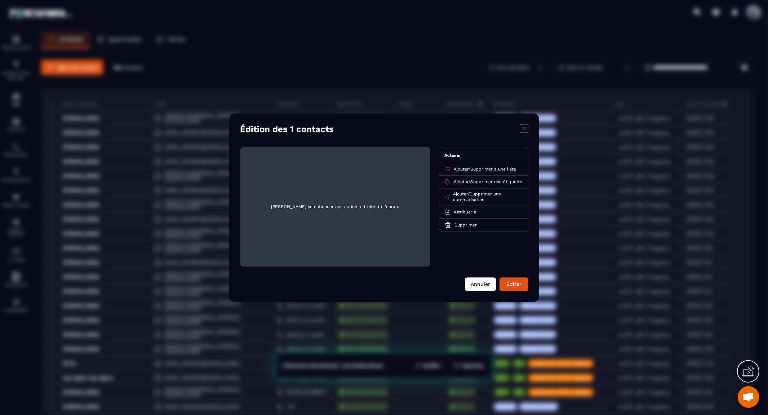
click at [477, 281] on button "Annuler" at bounding box center [480, 284] width 31 height 14
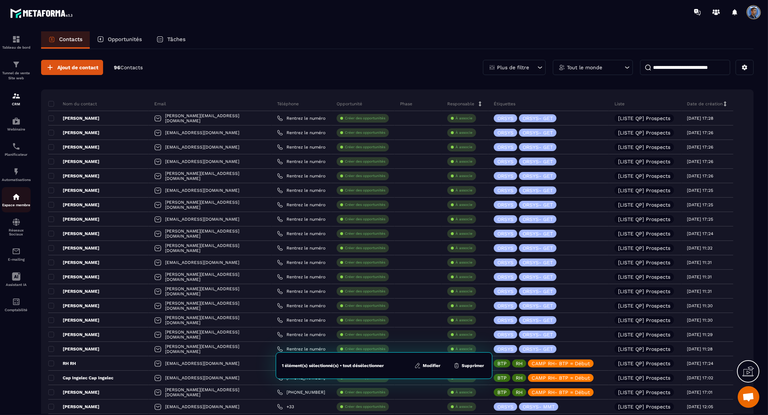
click at [13, 199] on img at bounding box center [16, 196] width 9 height 9
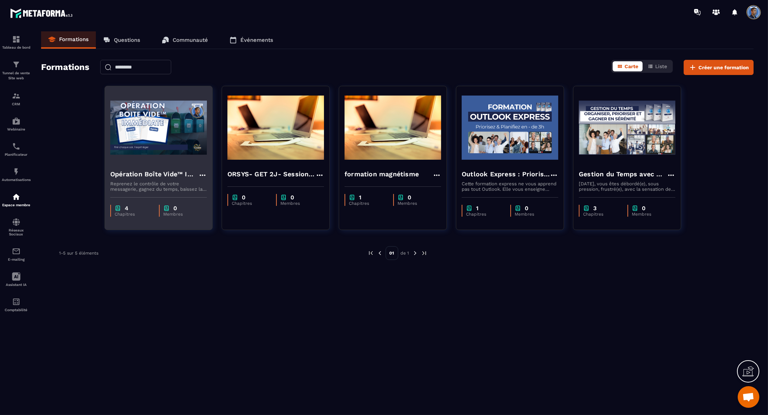
click at [201, 171] on icon at bounding box center [202, 175] width 9 height 9
click at [181, 213] on p "Membres" at bounding box center [181, 213] width 36 height 5
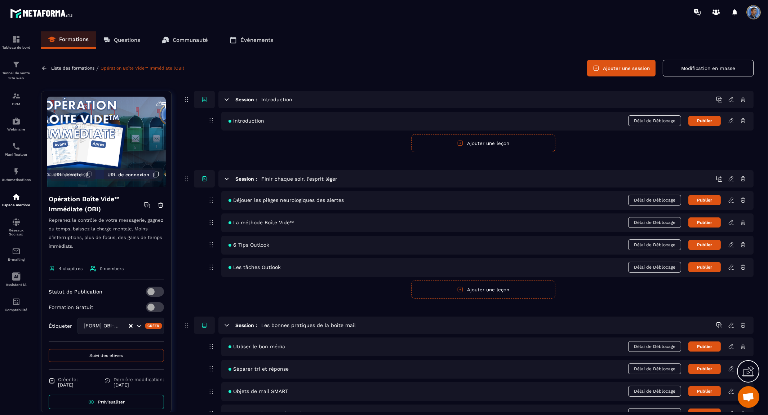
click at [156, 103] on icon at bounding box center [159, 103] width 6 height 6
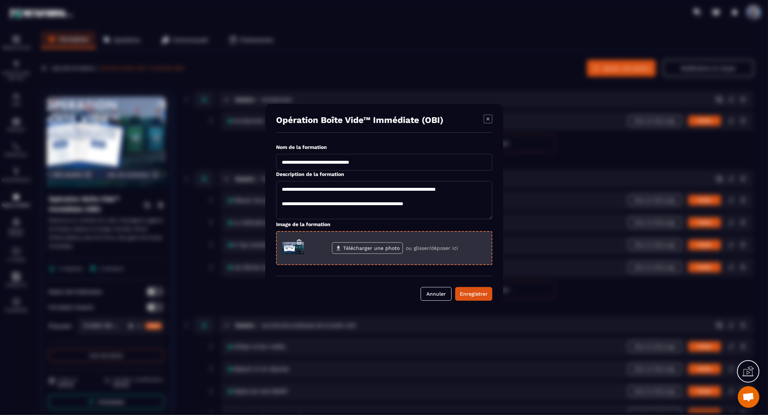
click at [363, 249] on label "Télécharger une photo" at bounding box center [367, 248] width 71 height 12
click at [0, 0] on input "Télécharger une photo" at bounding box center [0, 0] width 0 height 0
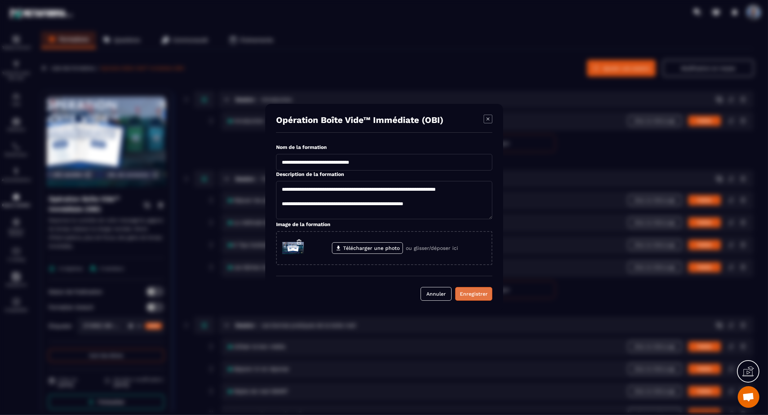
click at [469, 290] on div "Enregistrer" at bounding box center [474, 293] width 28 height 7
type textarea "**********"
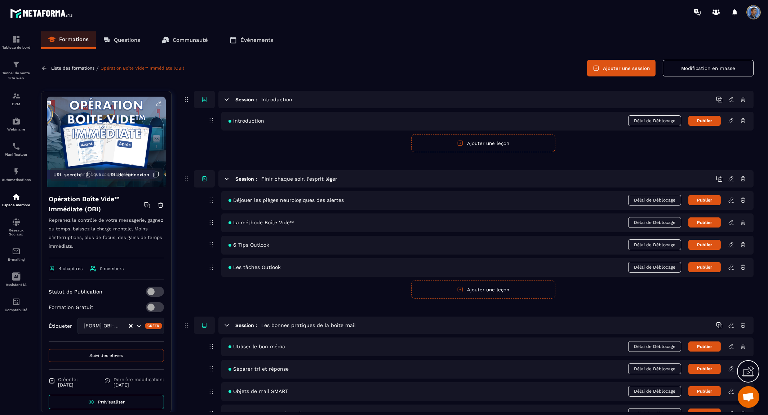
scroll to position [8, 0]
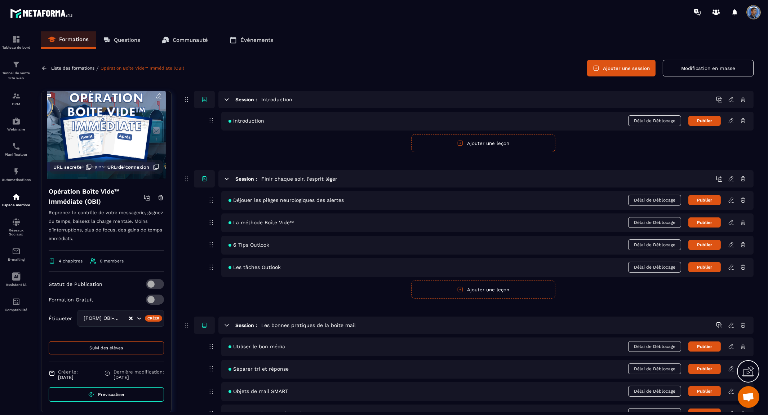
click at [102, 319] on div "[FORM] OBI- IN" at bounding box center [105, 318] width 48 height 8
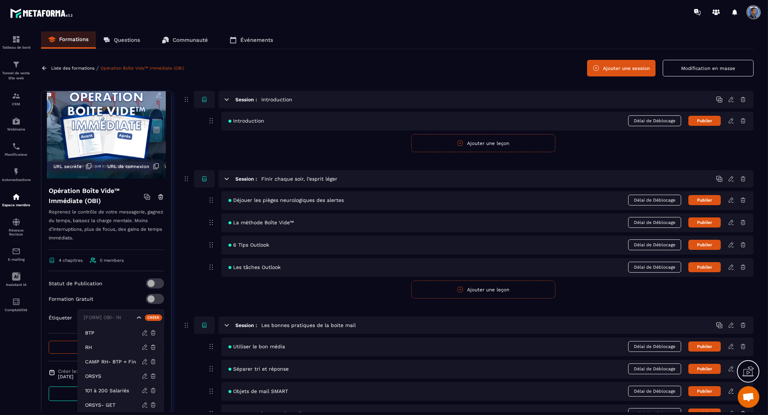
click at [110, 303] on div "Formation Gratuit" at bounding box center [106, 299] width 115 height 10
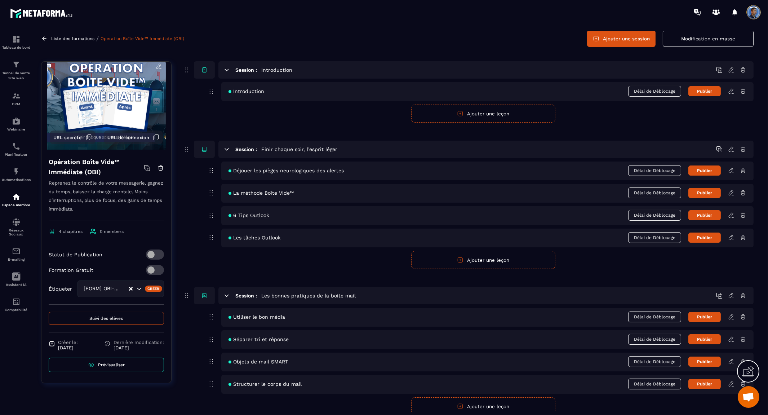
scroll to position [117, 0]
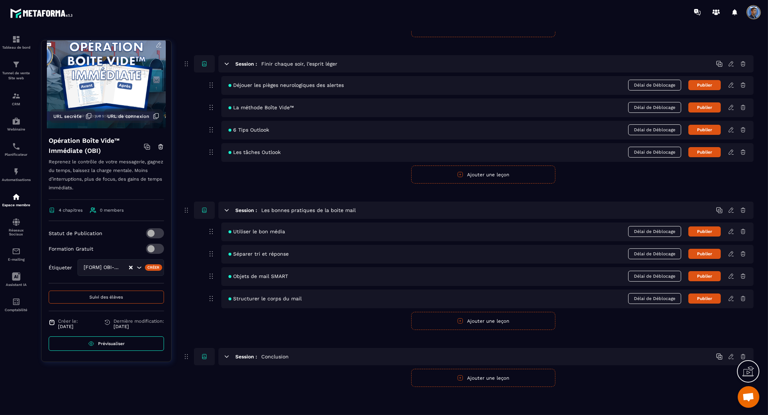
click at [113, 298] on span "Suivi des élèves" at bounding box center [107, 296] width 34 height 5
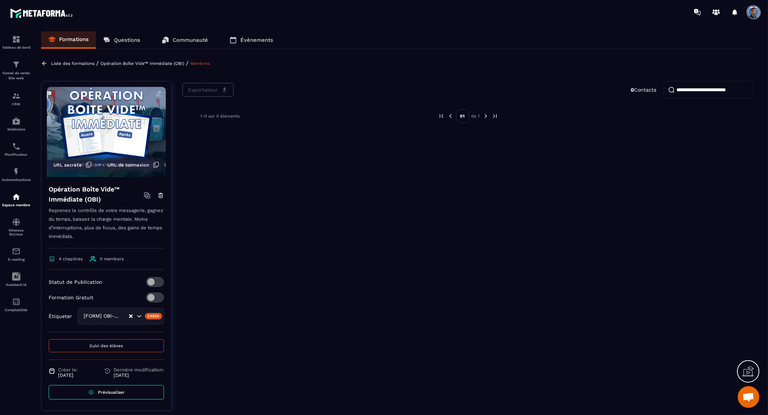
click at [271, 233] on div "Exportateur 0 Contacts 1-0 sur 0 éléments 01 de 1" at bounding box center [467, 251] width 571 height 340
click at [161, 280] on span at bounding box center [155, 282] width 18 height 10
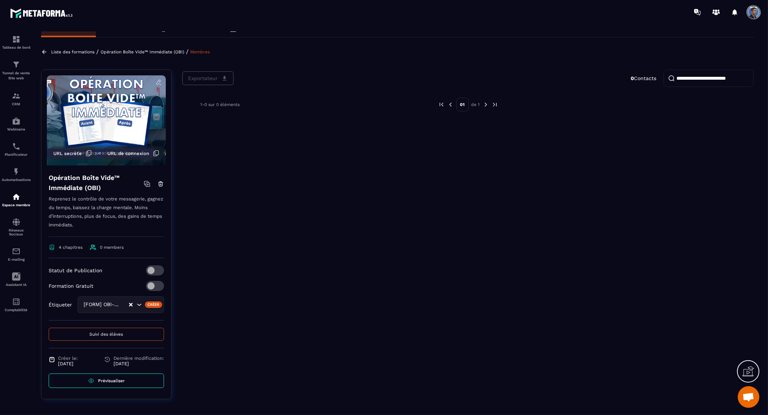
scroll to position [17, 0]
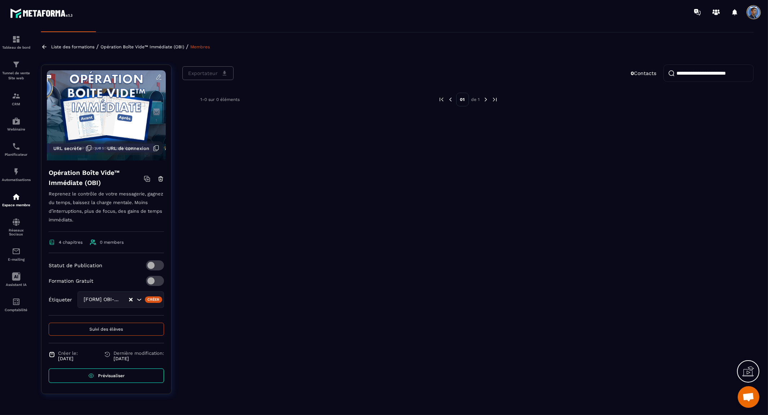
click at [125, 374] on link "Prévisualiser" at bounding box center [106, 375] width 115 height 14
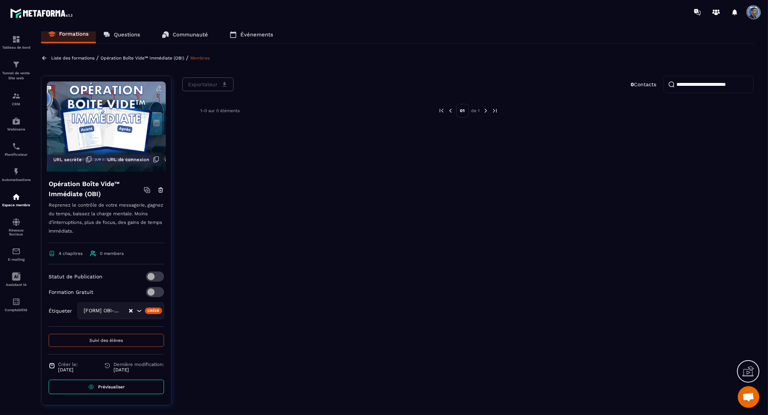
scroll to position [0, 0]
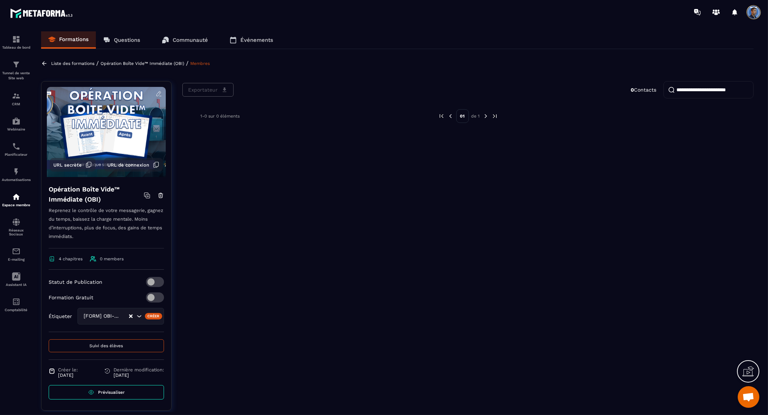
click at [136, 64] on p "Opération Boîte Vide™ Immédiate (OBI)" at bounding box center [143, 63] width 84 height 5
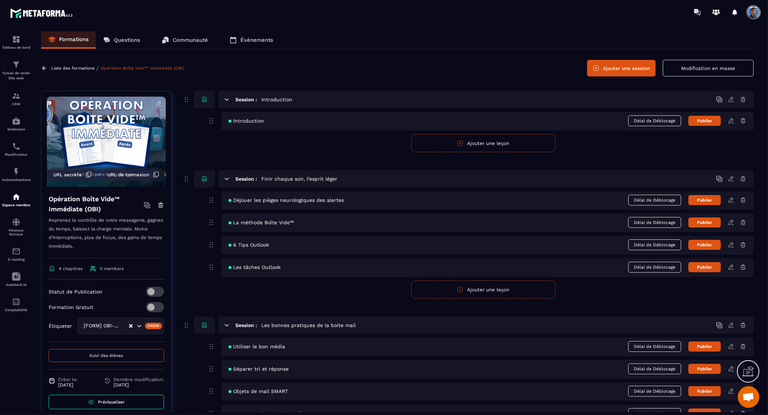
click at [732, 200] on icon at bounding box center [731, 200] width 6 height 6
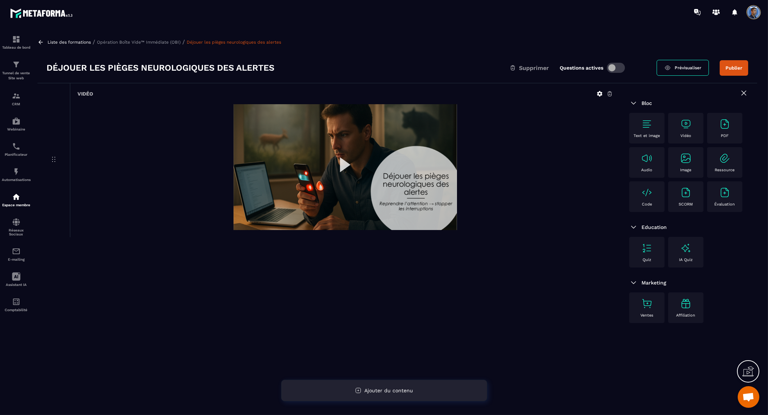
click at [437, 392] on div "Ajouter du contenu" at bounding box center [384, 390] width 206 height 22
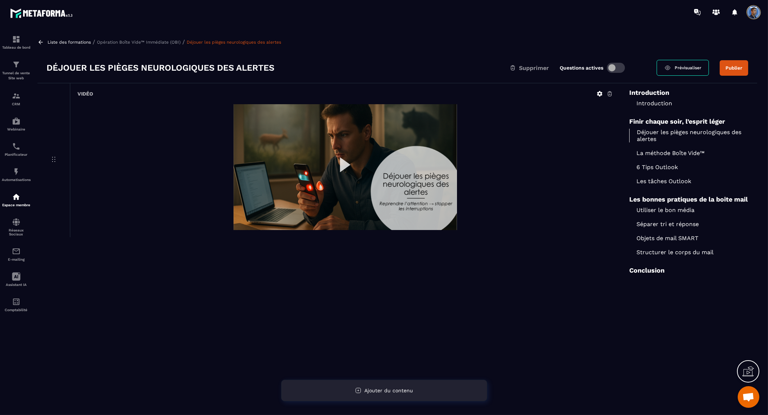
click at [437, 392] on div "Ajouter du contenu" at bounding box center [384, 390] width 206 height 22
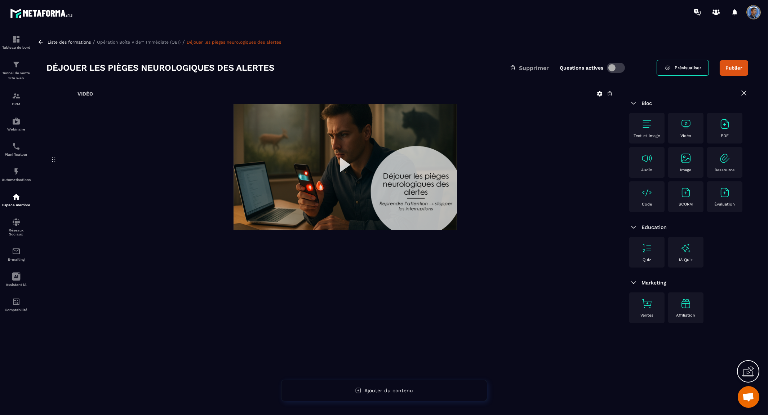
click at [646, 126] on img at bounding box center [647, 124] width 12 height 12
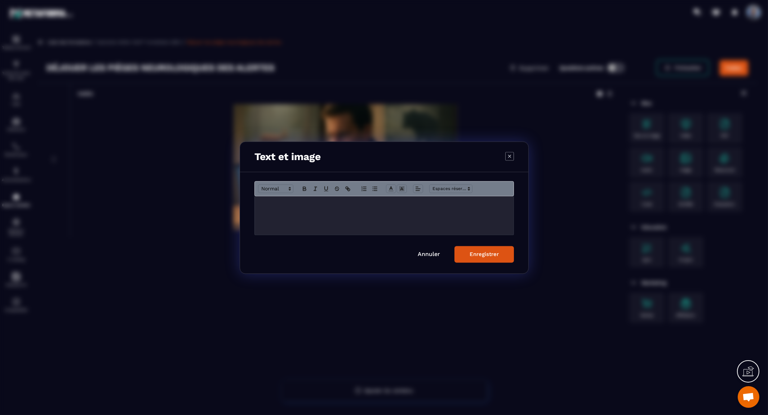
click at [382, 217] on div "Modal window" at bounding box center [384, 215] width 259 height 39
drag, startPoint x: 358, startPoint y: 146, endPoint x: 357, endPoint y: 179, distance: 32.8
click at [357, 179] on div "Text et image Annuler Enregistrer" at bounding box center [384, 207] width 289 height 132
click at [404, 214] on div "Modal window" at bounding box center [384, 215] width 259 height 39
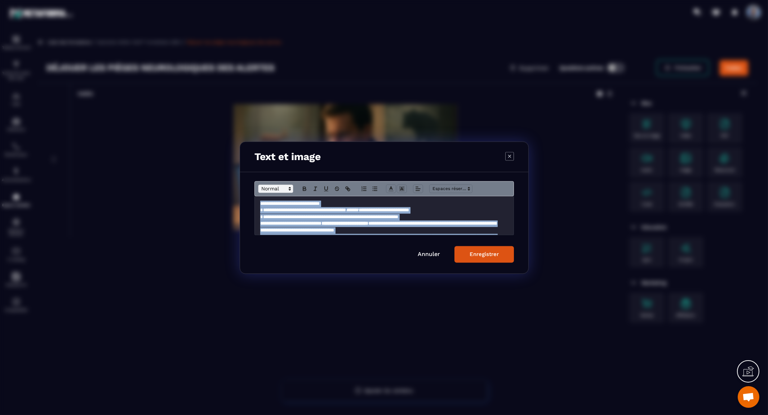
click at [285, 188] on span "Modal window" at bounding box center [275, 188] width 35 height 9
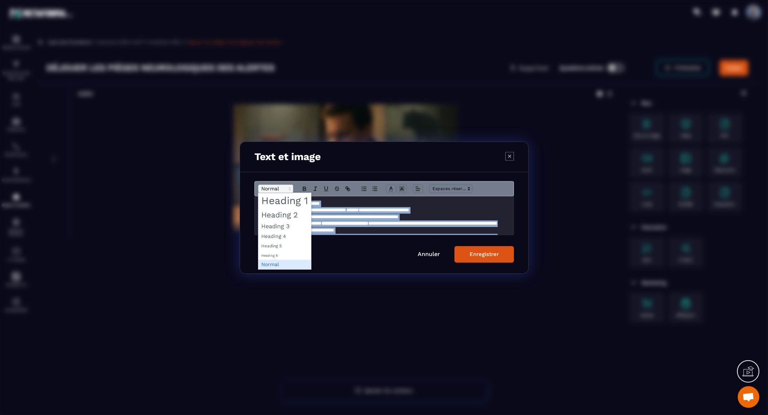
click at [285, 188] on span "Modal window" at bounding box center [275, 188] width 35 height 9
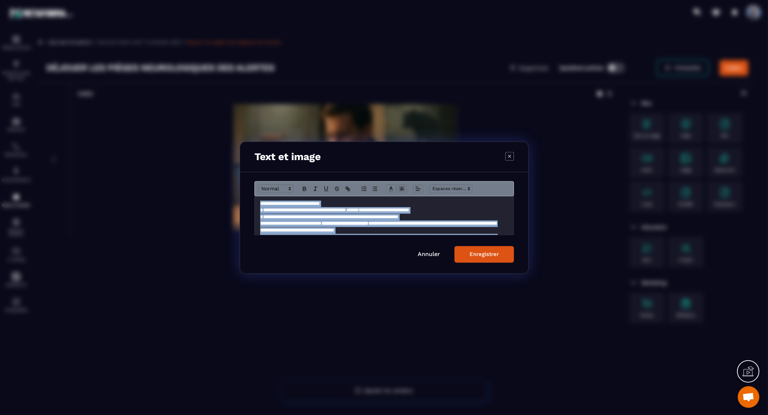
click at [330, 202] on p "**********" at bounding box center [381, 203] width 242 height 6
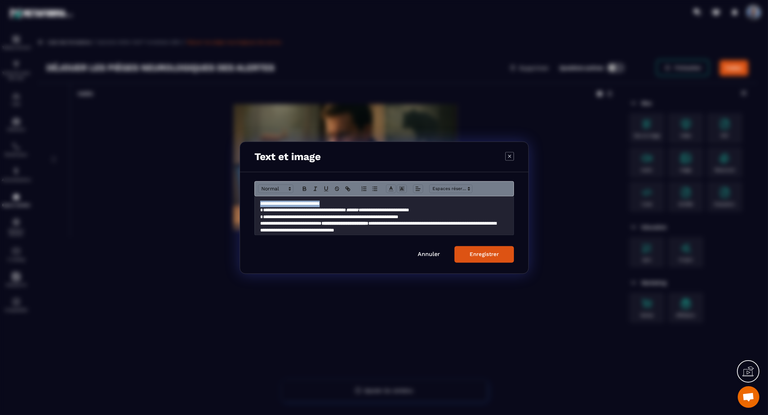
drag, startPoint x: 352, startPoint y: 203, endPoint x: 213, endPoint y: 202, distance: 138.4
click at [213, 202] on section "**********" at bounding box center [384, 207] width 768 height 415
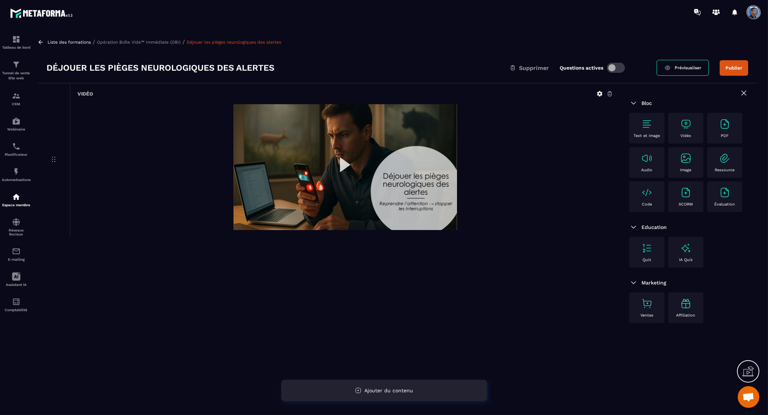
click at [401, 390] on span "Ajouter du contenu" at bounding box center [388, 390] width 49 height 6
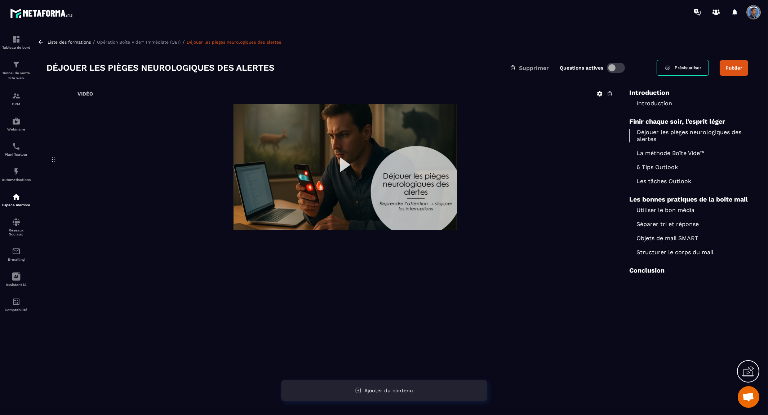
click at [444, 393] on div "Ajouter du contenu" at bounding box center [384, 390] width 206 height 22
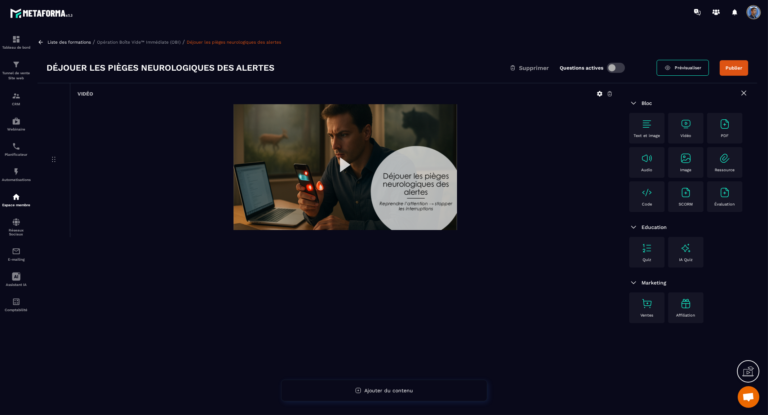
click at [646, 122] on img at bounding box center [647, 124] width 12 height 12
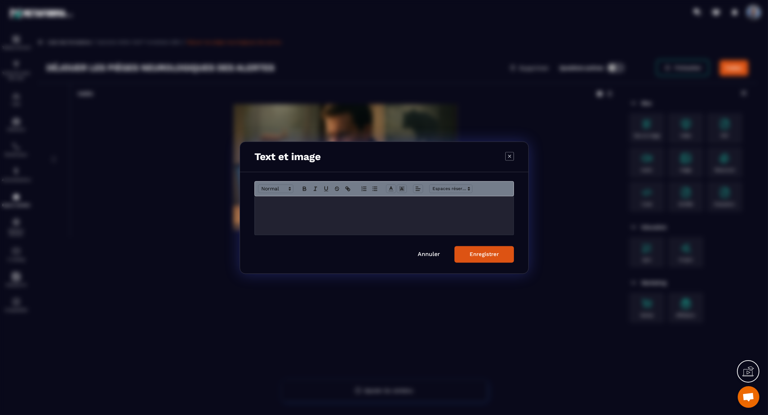
click at [399, 212] on div "Modal window" at bounding box center [384, 215] width 259 height 39
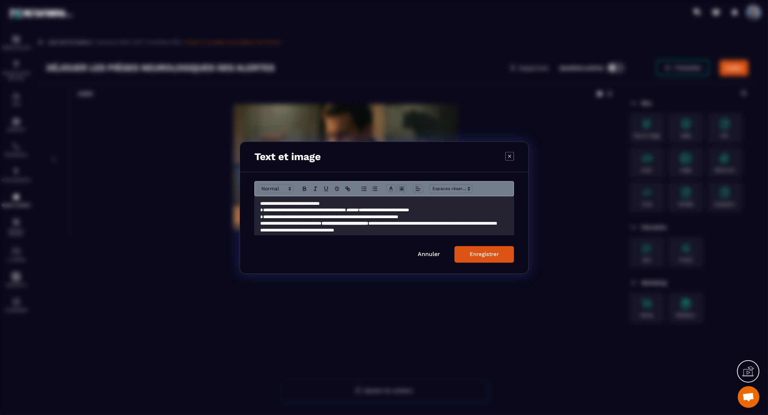
click at [480, 256] on div "Enregistrer" at bounding box center [483, 254] width 29 height 6
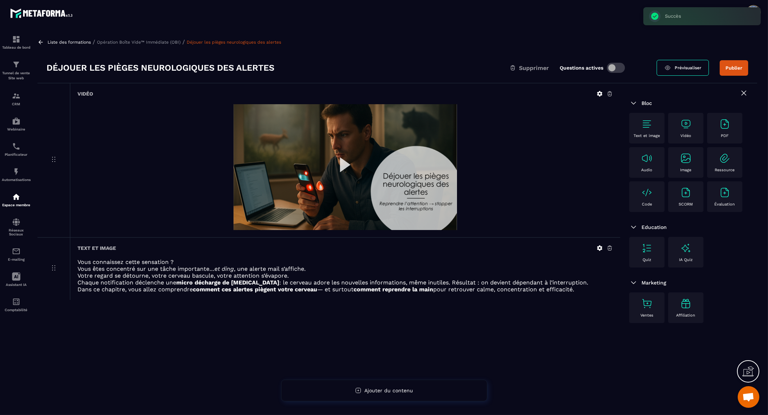
click at [600, 249] on icon at bounding box center [599, 247] width 5 height 5
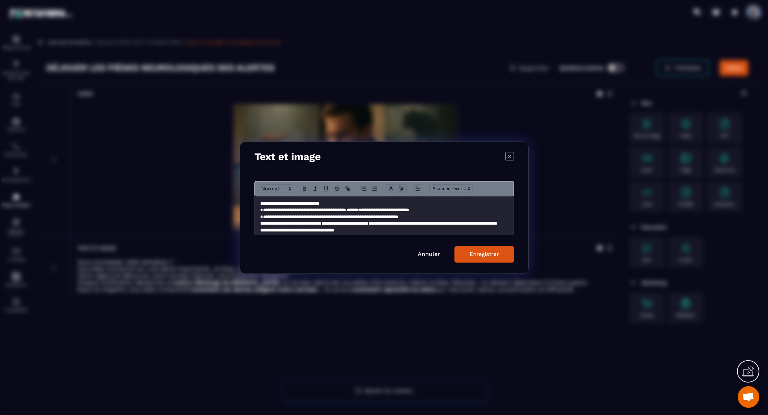
click at [506, 155] on icon "Modal window" at bounding box center [509, 156] width 9 height 9
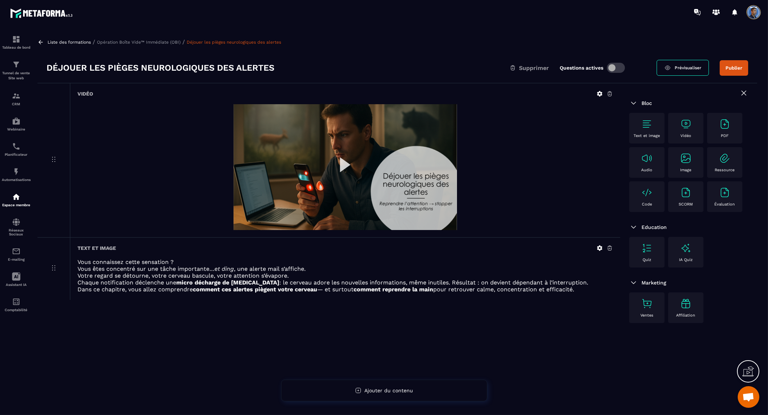
click at [87, 93] on h6 "Vidéo" at bounding box center [84, 94] width 15 height 6
click at [51, 159] on icon at bounding box center [53, 159] width 9 height 9
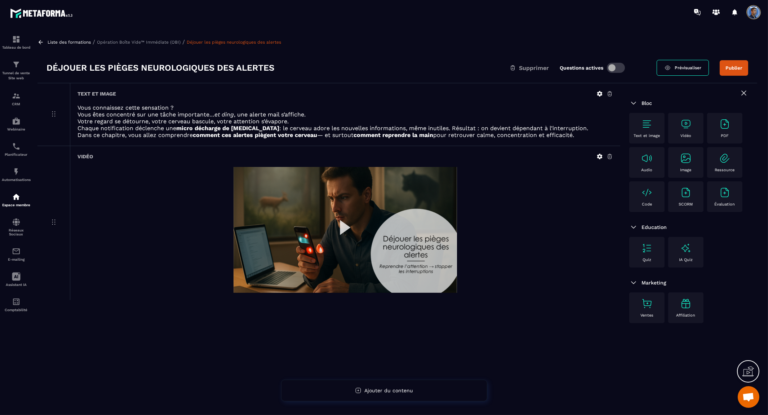
click at [125, 109] on p "Vous connaissez cette sensation ?" at bounding box center [344, 107] width 535 height 7
click at [646, 124] on img at bounding box center [647, 124] width 12 height 12
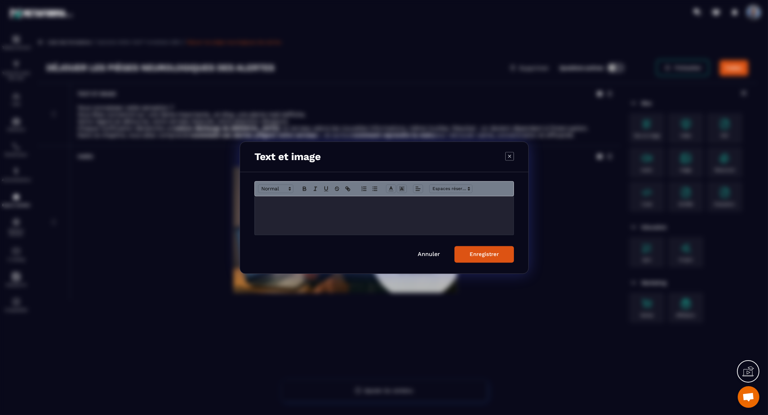
click at [437, 219] on div "Modal window" at bounding box center [384, 215] width 259 height 39
click at [424, 253] on link "Annuler" at bounding box center [429, 253] width 22 height 7
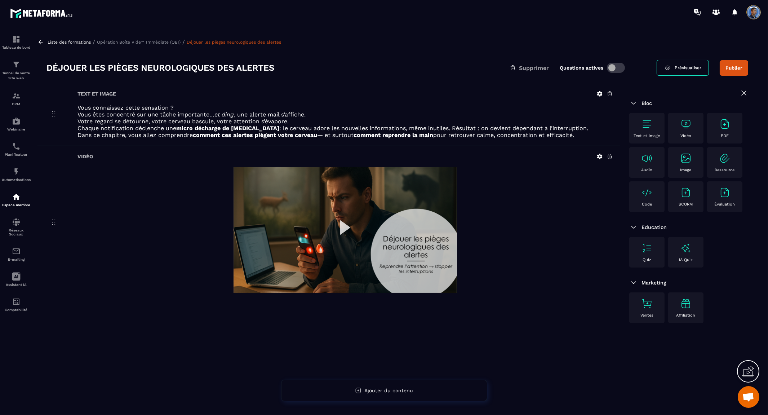
click at [98, 110] on p "Vous connaissez cette sensation ?" at bounding box center [344, 107] width 535 height 7
click at [178, 106] on p "Vous connaissez cette sensation ?" at bounding box center [344, 107] width 535 height 7
click at [171, 113] on p "Vous êtes concentré sur une tâche importante… et ding , une alerte mail s’affic…" at bounding box center [344, 114] width 535 height 7
click at [601, 94] on icon at bounding box center [599, 93] width 5 height 5
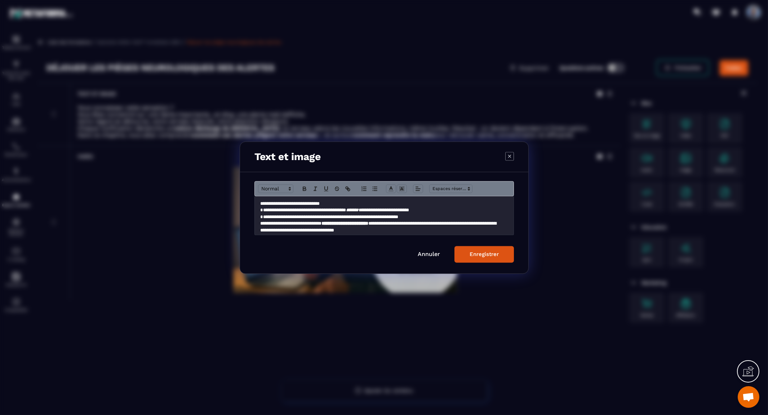
click at [258, 202] on div "**********" at bounding box center [384, 215] width 259 height 39
drag, startPoint x: 361, startPoint y: 200, endPoint x: 238, endPoint y: 200, distance: 122.9
click at [238, 200] on section "**********" at bounding box center [384, 207] width 768 height 415
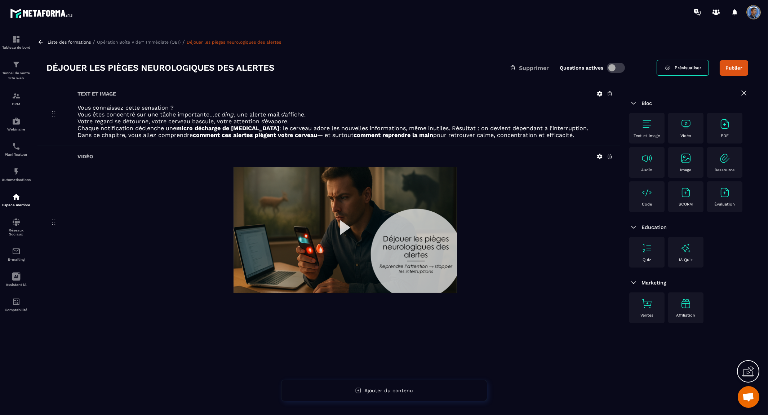
click at [328, 113] on p "Vous êtes concentré sur une tâche importante… et ding , une alerte mail s’affic…" at bounding box center [344, 114] width 535 height 7
click at [597, 94] on icon at bounding box center [599, 93] width 5 height 5
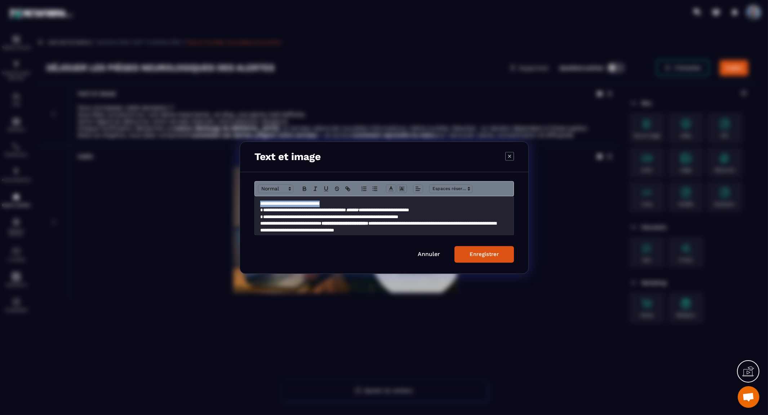
drag, startPoint x: 355, startPoint y: 204, endPoint x: 206, endPoint y: 198, distance: 149.2
click at [206, 198] on section "**********" at bounding box center [384, 207] width 768 height 415
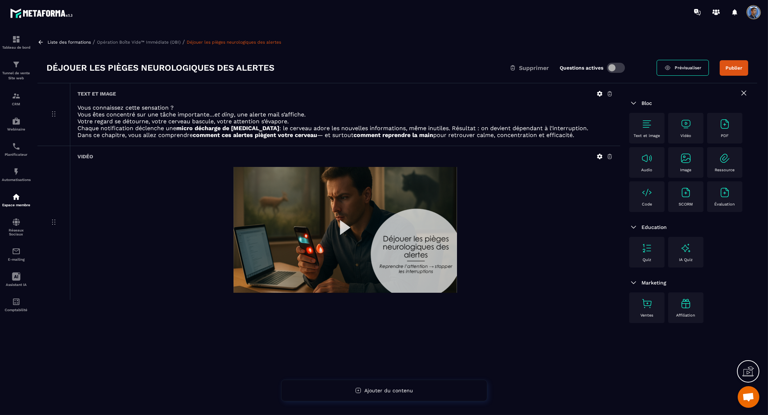
click at [599, 91] on icon at bounding box center [599, 93] width 5 height 5
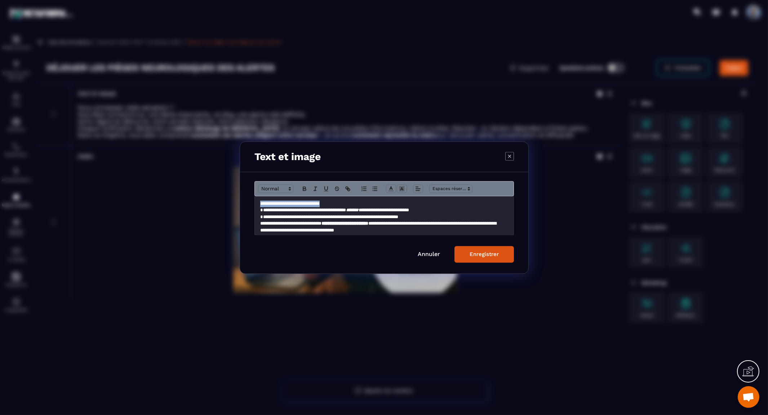
drag, startPoint x: 344, startPoint y: 201, endPoint x: 258, endPoint y: 204, distance: 85.8
click at [258, 204] on div "**********" at bounding box center [384, 215] width 259 height 39
click at [305, 186] on icon "Modal window" at bounding box center [304, 188] width 6 height 6
click at [280, 186] on span "Modal window" at bounding box center [275, 188] width 35 height 9
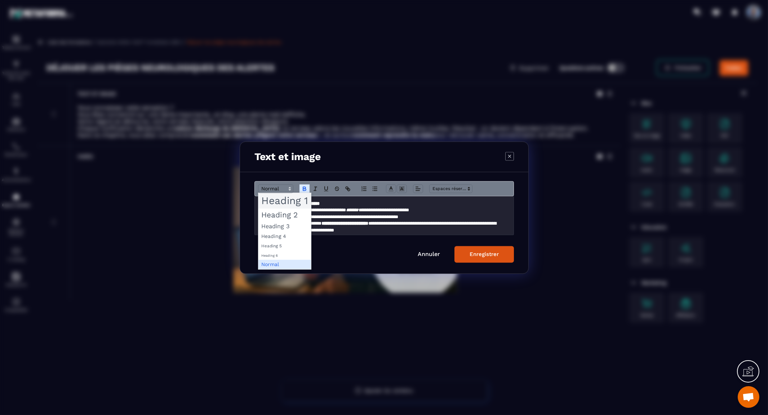
click at [279, 202] on span "Modal window" at bounding box center [284, 200] width 53 height 15
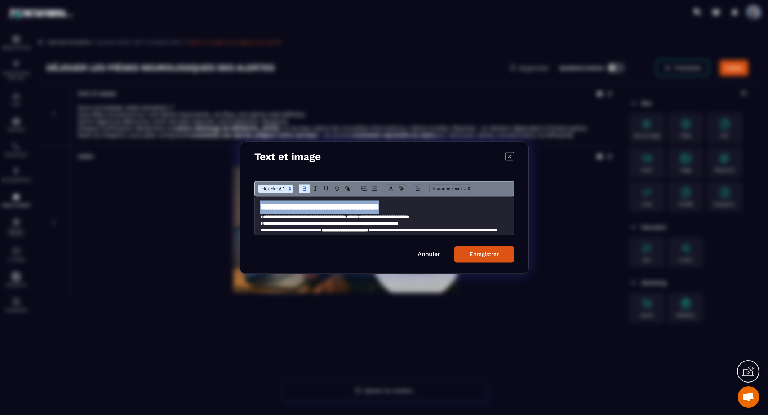
click at [283, 185] on span "Modal window" at bounding box center [275, 188] width 35 height 9
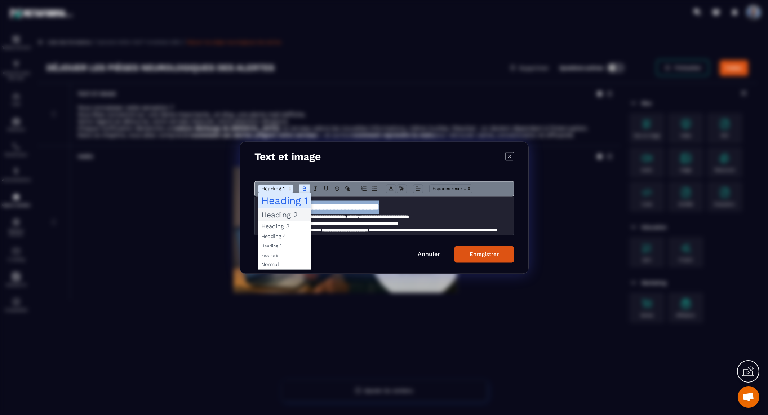
click at [278, 213] on span "Modal window" at bounding box center [284, 214] width 53 height 13
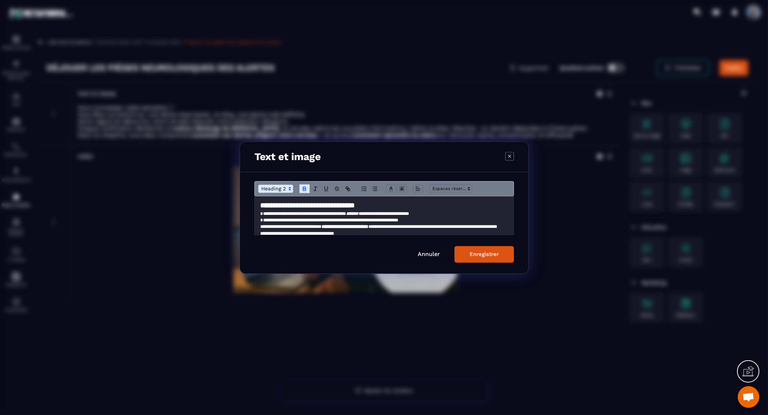
click at [261, 215] on p "**********" at bounding box center [381, 213] width 242 height 6
click at [261, 220] on p "**********" at bounding box center [381, 220] width 242 height 6
click at [434, 219] on p "**********" at bounding box center [381, 220] width 242 height 6
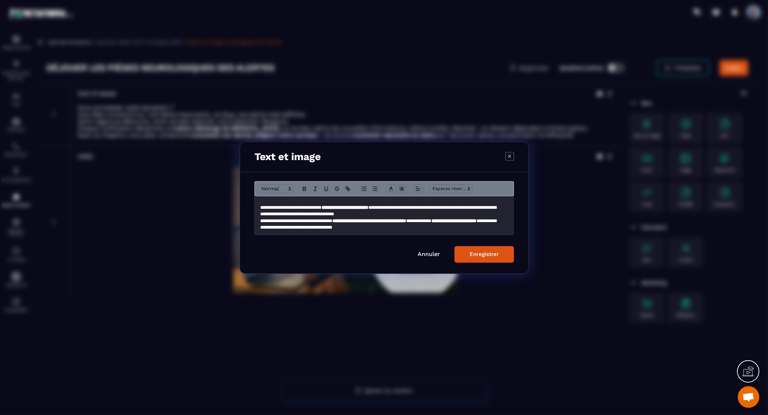
scroll to position [26, 0]
click at [328, 214] on p "**********" at bounding box center [381, 210] width 242 height 13
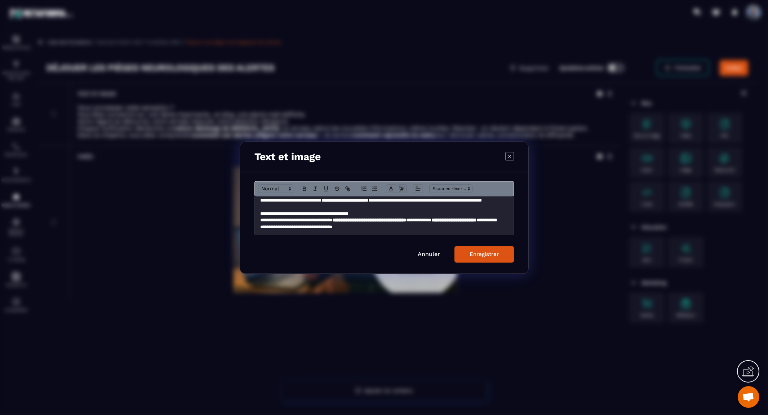
scroll to position [33, 0]
click at [261, 223] on p "**********" at bounding box center [381, 223] width 242 height 13
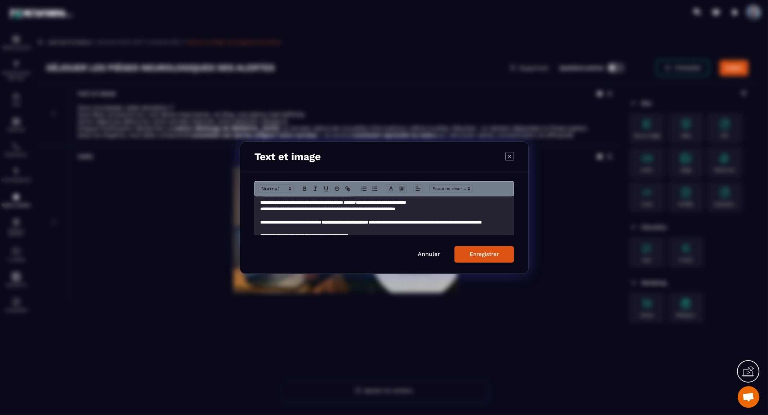
scroll to position [17, 0]
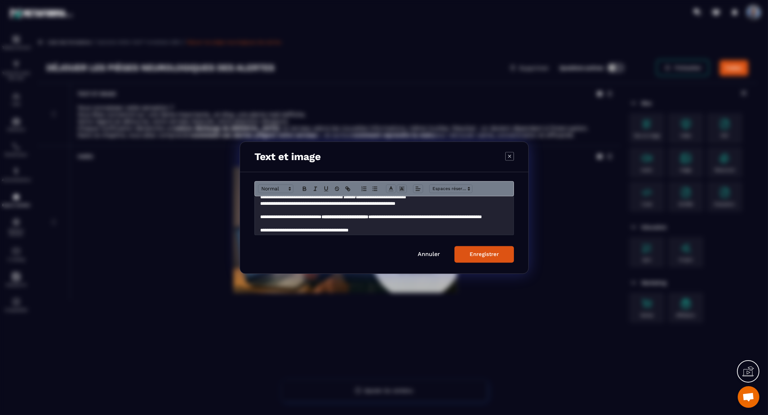
click at [375, 222] on p "**********" at bounding box center [381, 220] width 242 height 13
click at [386, 223] on p "**********" at bounding box center [381, 220] width 242 height 13
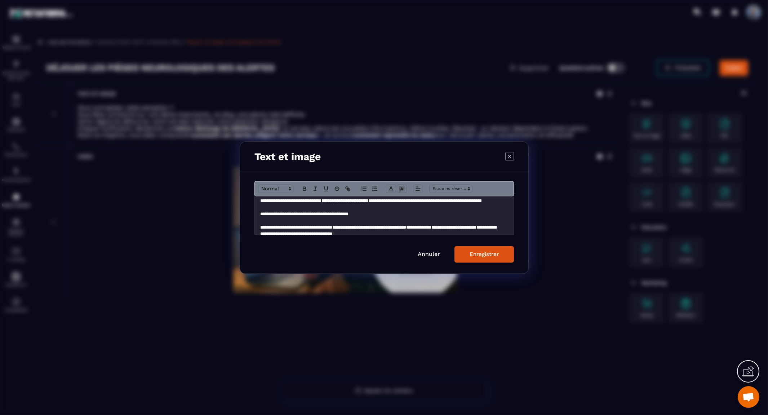
scroll to position [40, 0]
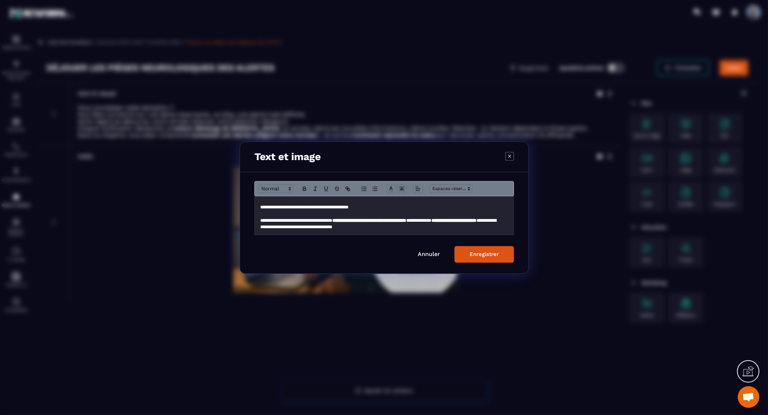
click at [499, 254] on button "Enregistrer" at bounding box center [483, 254] width 59 height 17
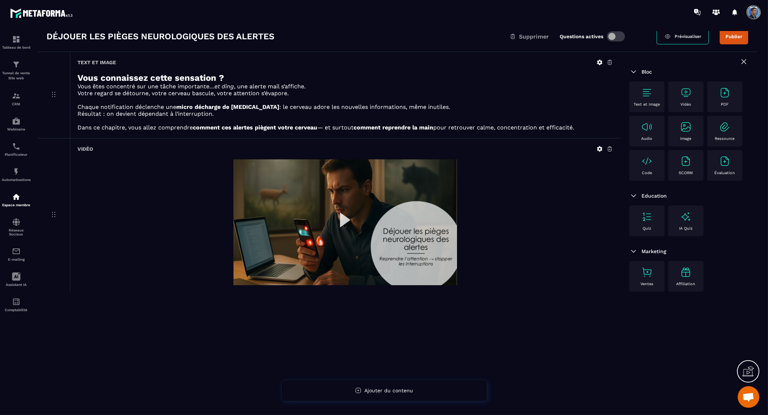
scroll to position [46, 0]
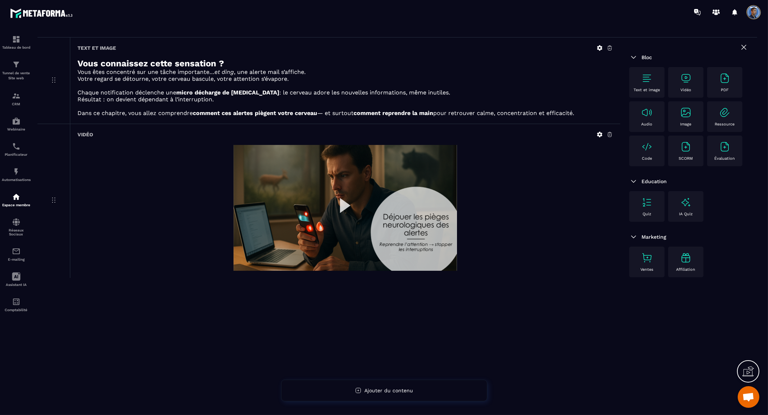
click at [681, 77] on img at bounding box center [686, 78] width 12 height 12
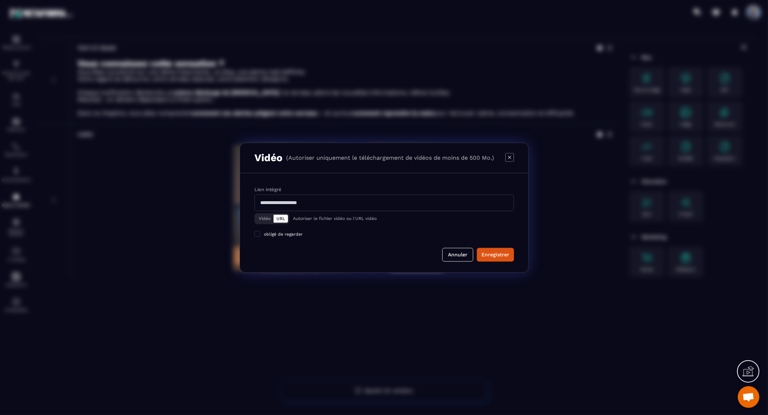
click at [256, 217] on button "Vidéo" at bounding box center [265, 218] width 18 height 8
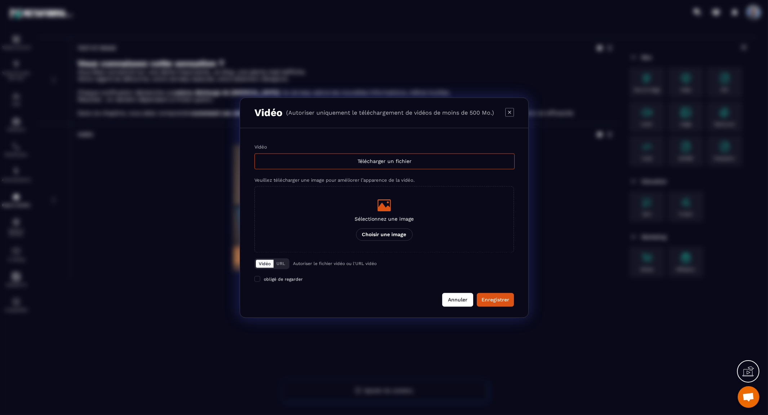
click at [459, 299] on button "Annuler" at bounding box center [457, 300] width 31 height 14
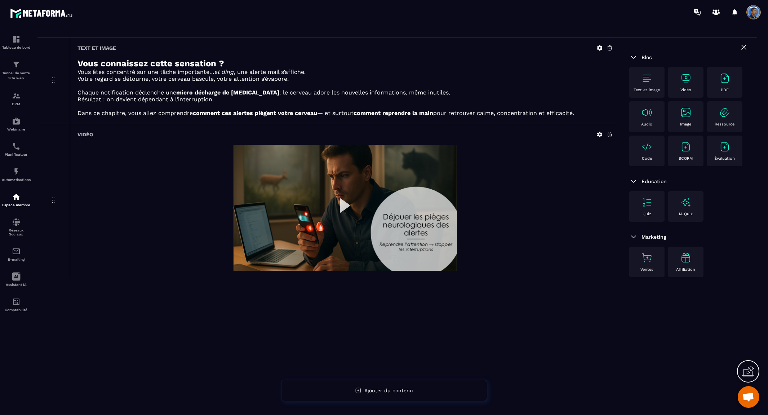
click at [339, 199] on img at bounding box center [344, 208] width 223 height 126
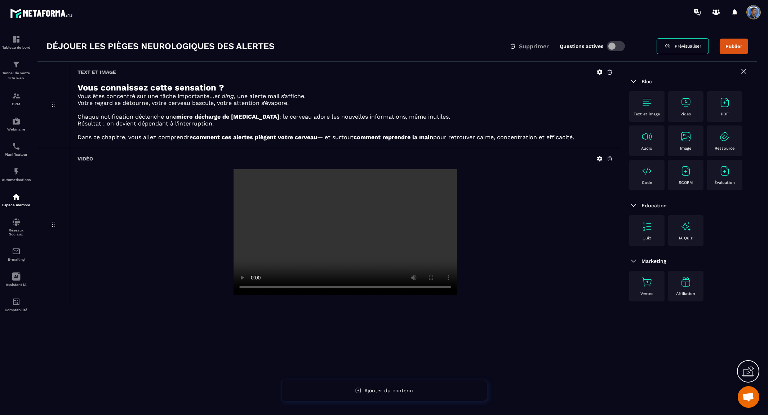
scroll to position [0, 0]
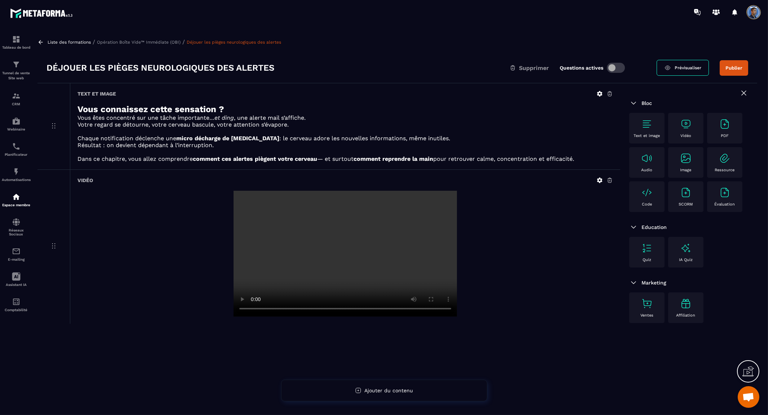
click at [733, 67] on button "Publier" at bounding box center [733, 67] width 28 height 15
click at [133, 39] on div "Liste des formations / Opération Boîte Vide™ Immédiate (OBI) / Déjouer les pièg…" at bounding box center [396, 42] width 719 height 7
click at [134, 40] on p "Opération Boîte Vide™ Immédiate (OBI)" at bounding box center [139, 42] width 84 height 5
